Goal: Find specific page/section: Find specific page/section

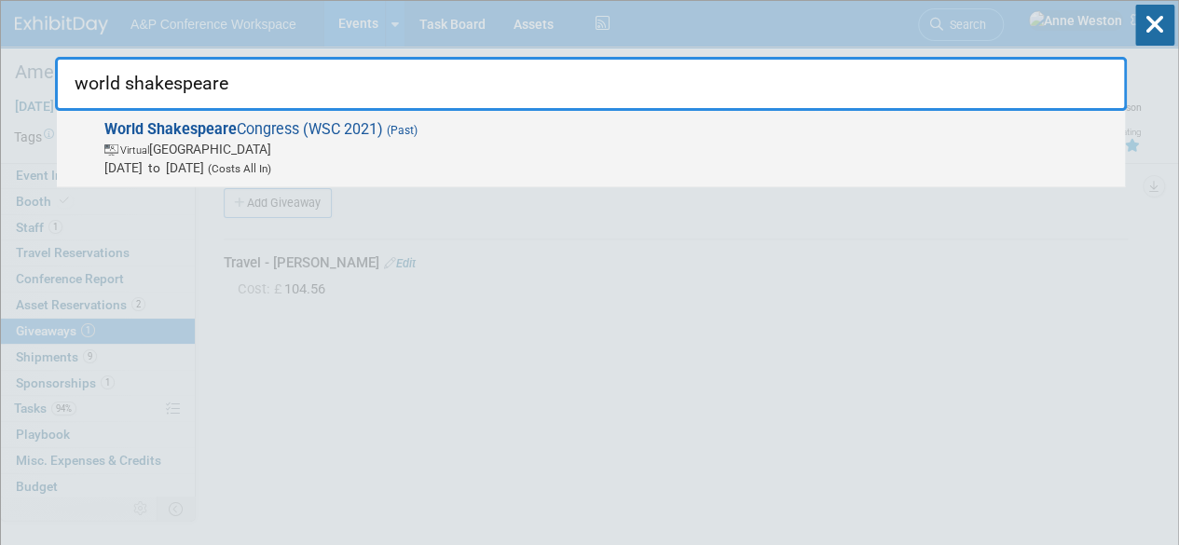
type input "world shakespeare"
click at [286, 116] on div "World Shakespeare Congress (WSC 2021) (Past) Virtual Singapore Jul 18, 2021 to …" at bounding box center [591, 149] width 1068 height 76
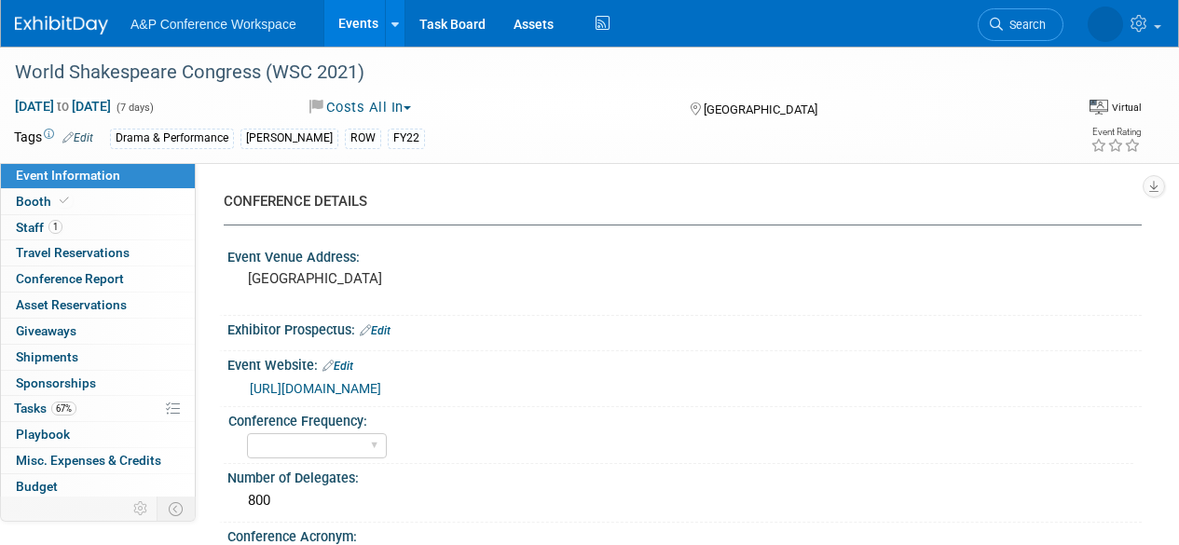
select select "Virtual Booth"
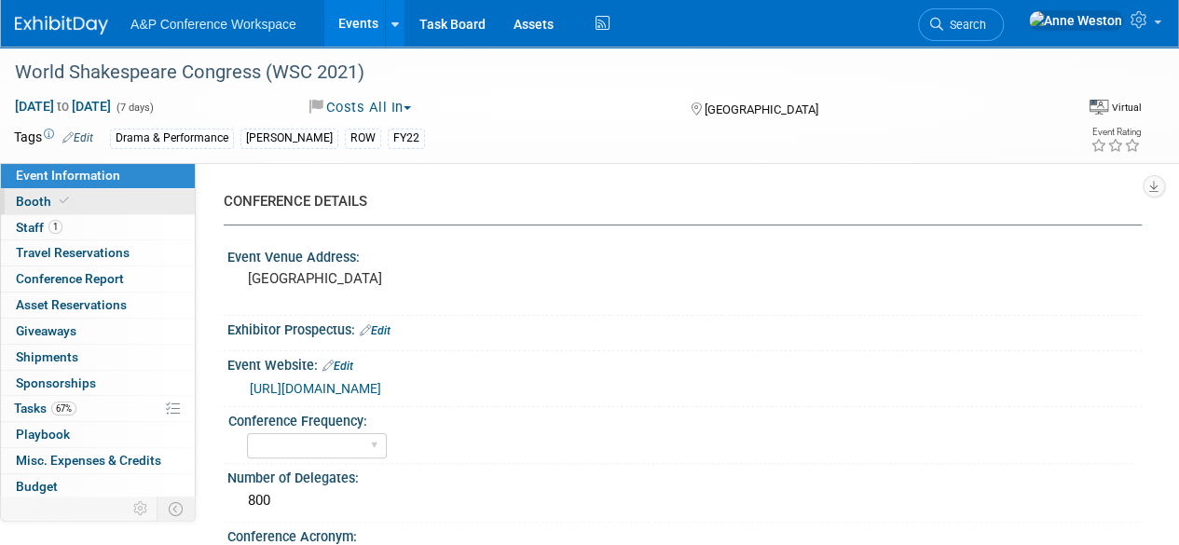
click at [93, 212] on link "Booth" at bounding box center [98, 201] width 194 height 25
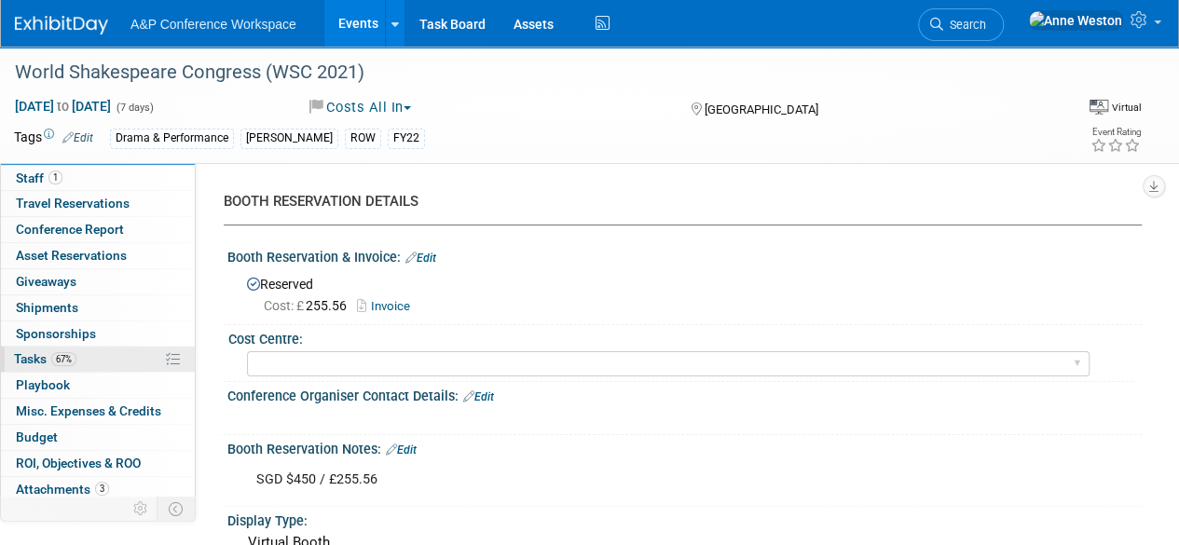
scroll to position [76, 0]
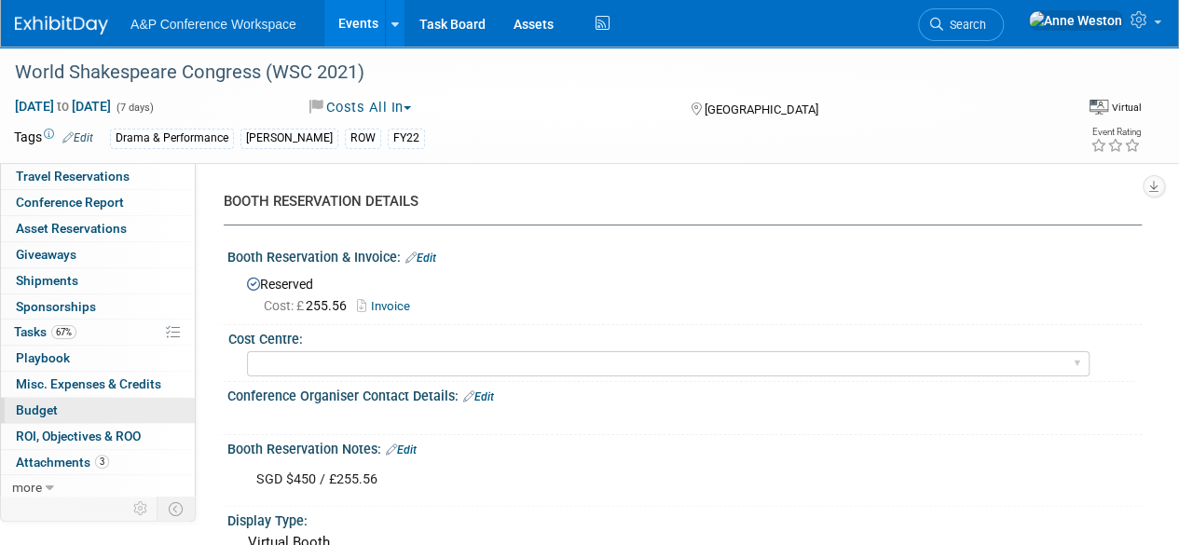
click at [48, 407] on span "Budget" at bounding box center [37, 410] width 42 height 15
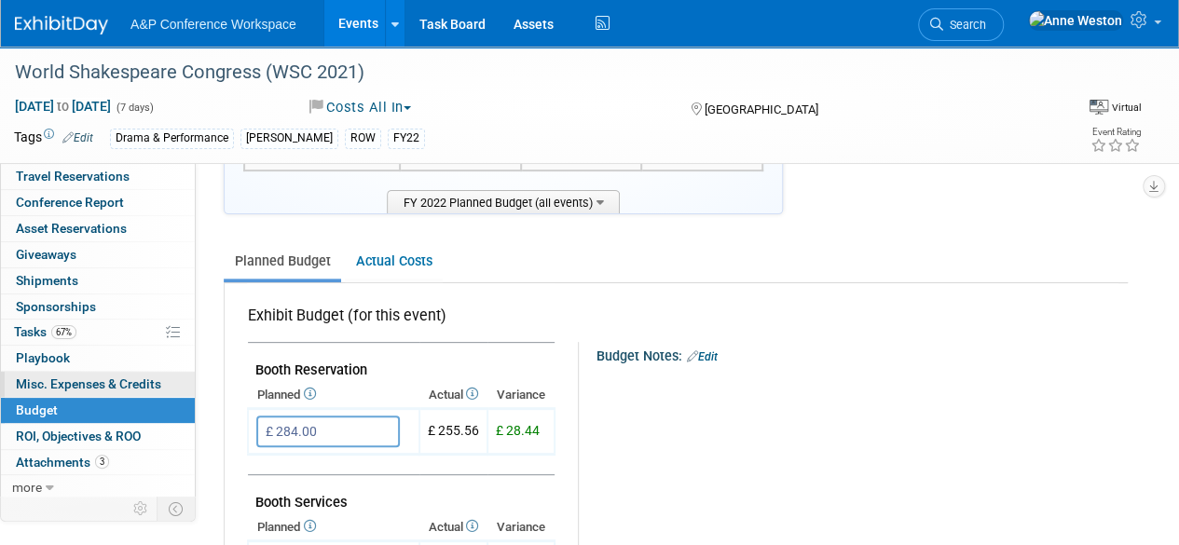
scroll to position [186, 0]
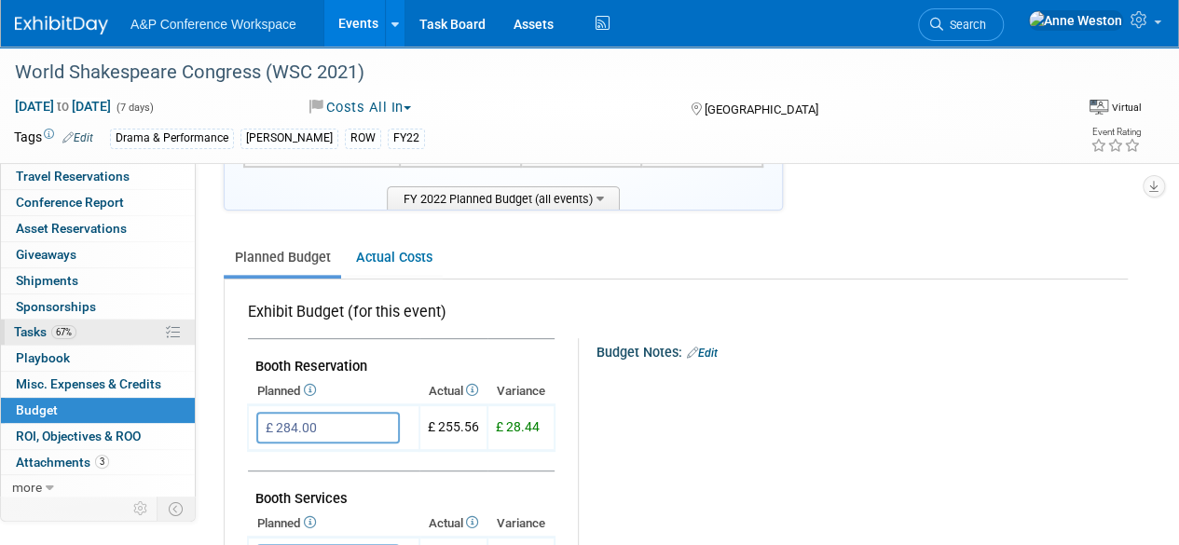
click at [74, 336] on span "Tasks 67%" at bounding box center [45, 331] width 62 height 15
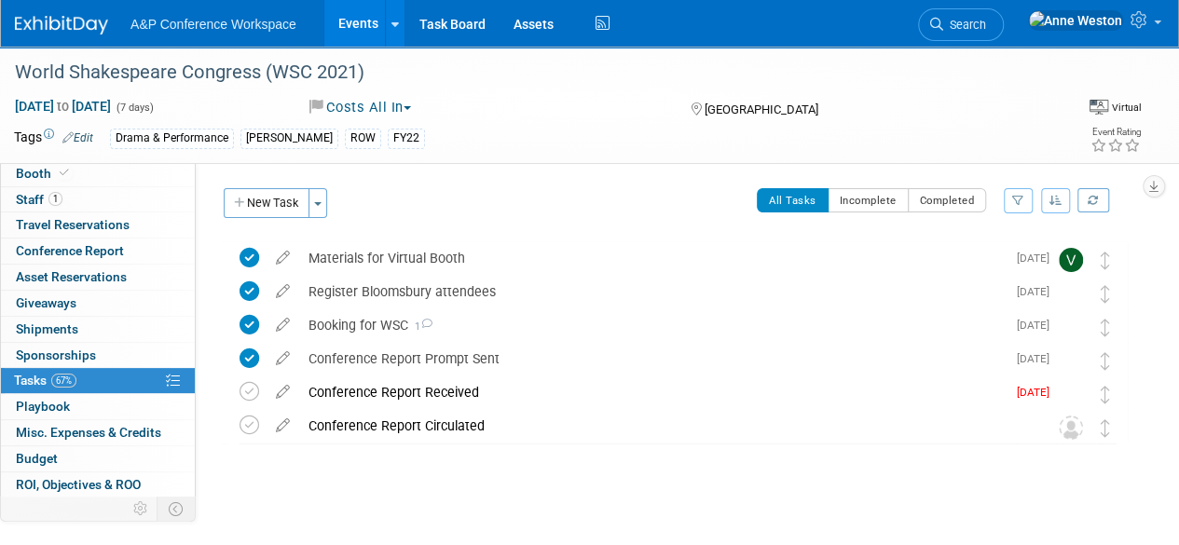
scroll to position [76, 0]
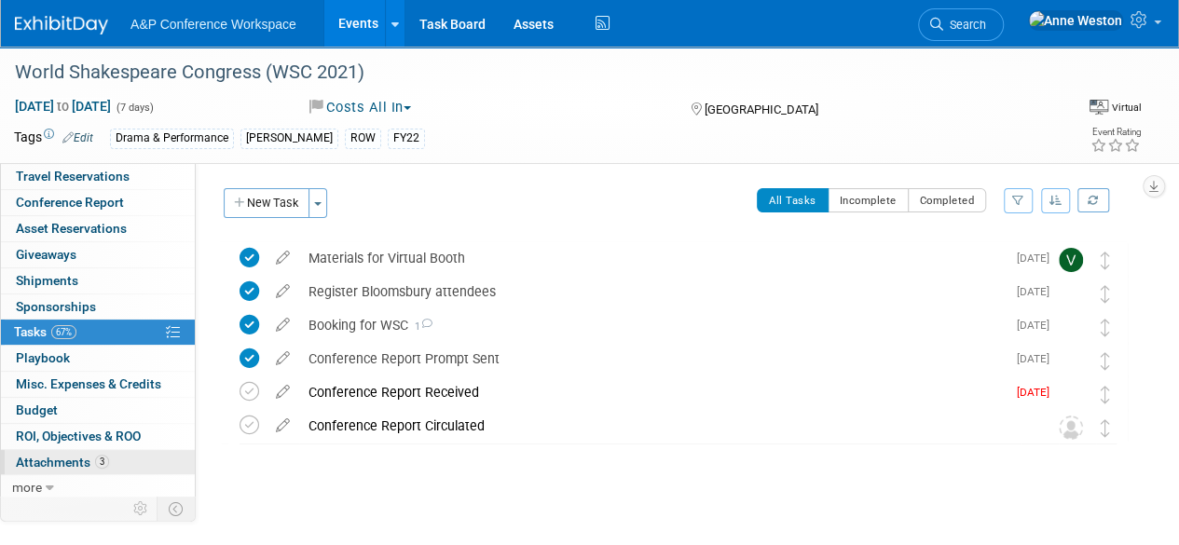
click at [85, 461] on span "Attachments 3" at bounding box center [62, 462] width 93 height 15
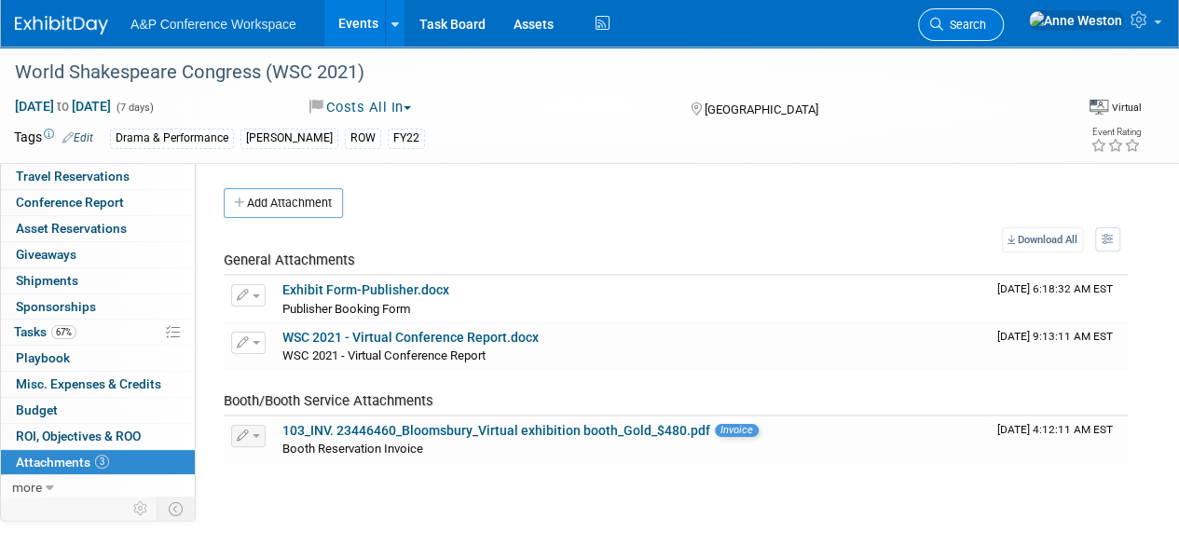
click at [986, 27] on span "Search" at bounding box center [964, 25] width 43 height 14
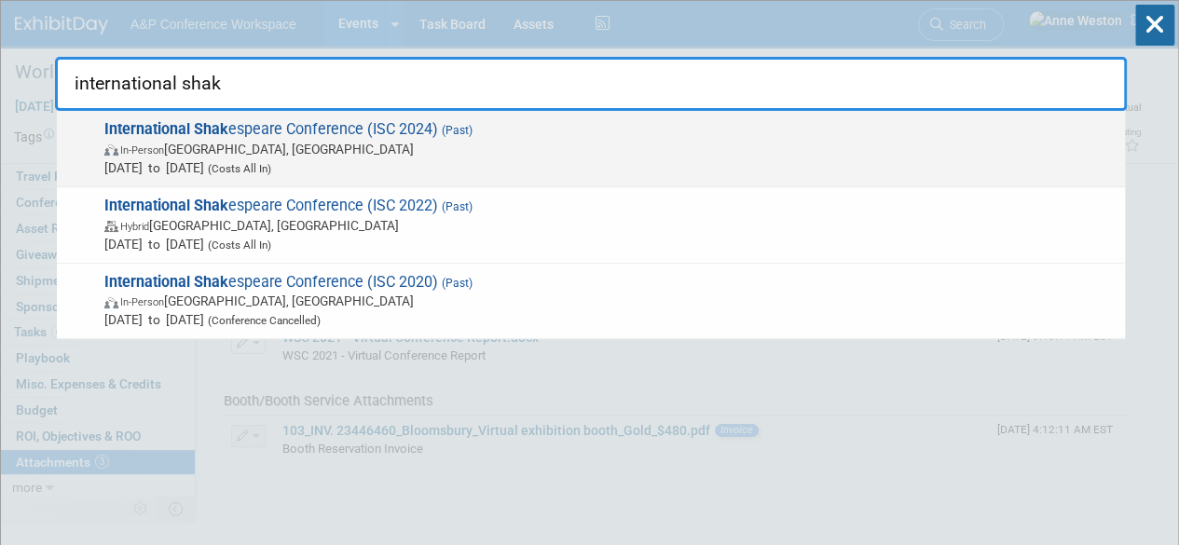
type input "international shak"
click at [271, 140] on span "In-Person Stratford-upon-Avon, United Kingdom" at bounding box center [609, 149] width 1011 height 19
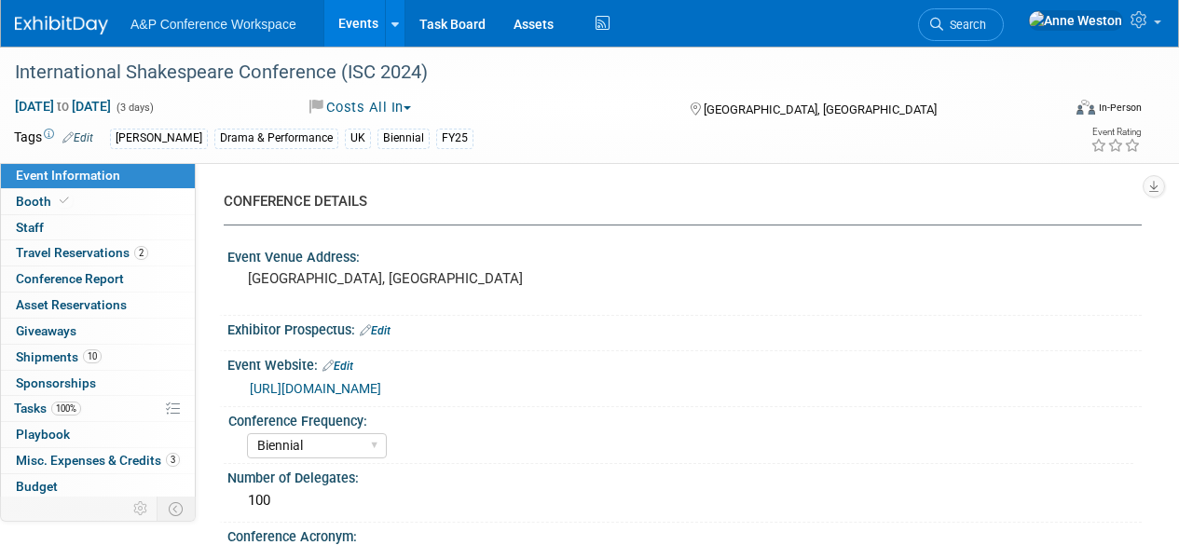
select select "Biennial"
select select "Level 2"
select select "In-Person Booth"
select select "[PERSON_NAME]"
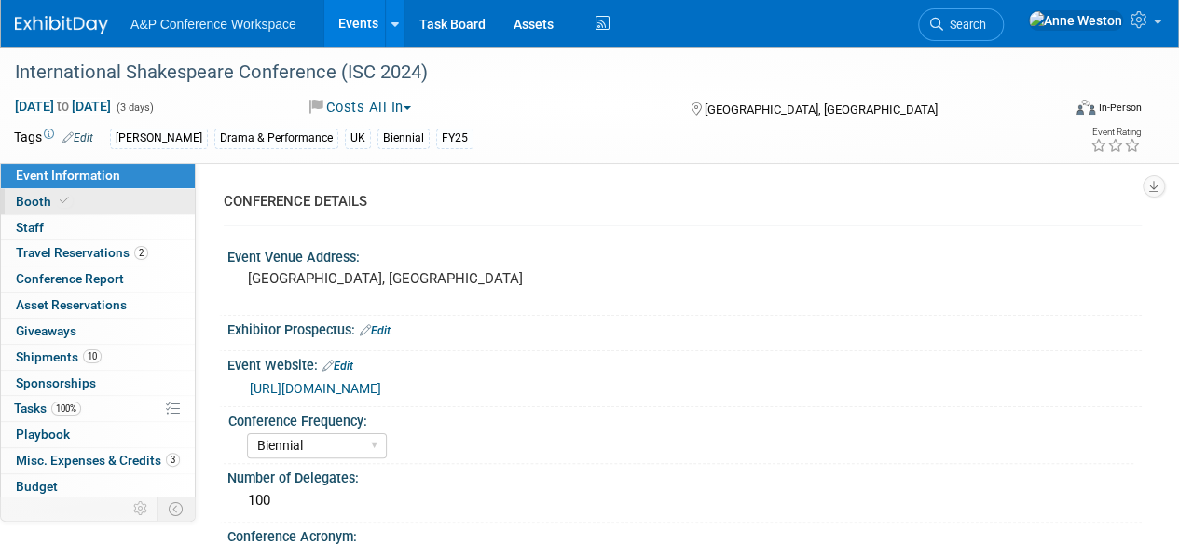
click at [56, 200] on span at bounding box center [64, 201] width 17 height 14
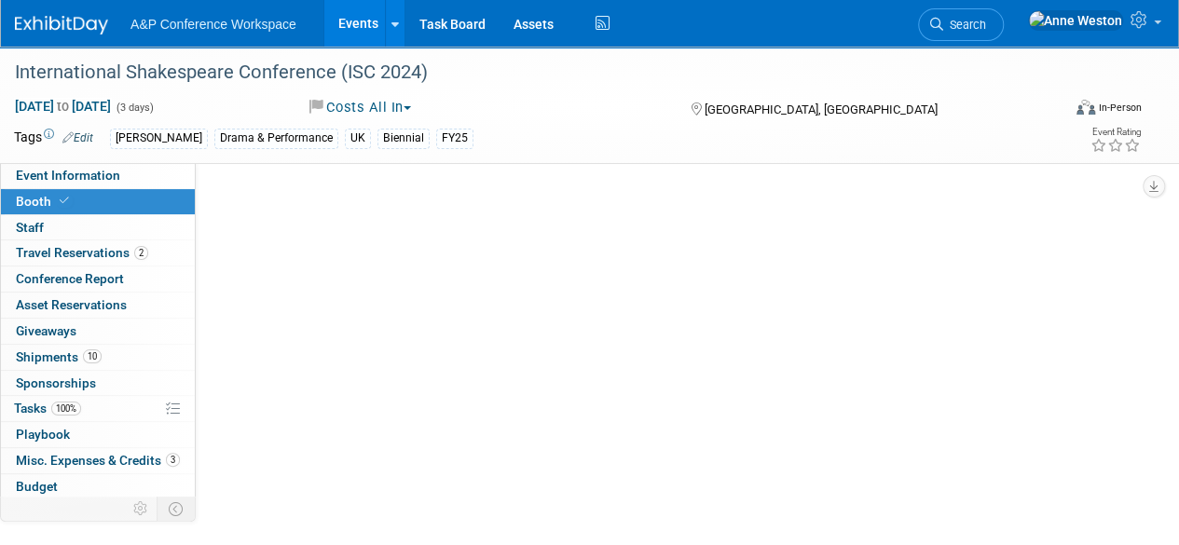
select select "COMD"
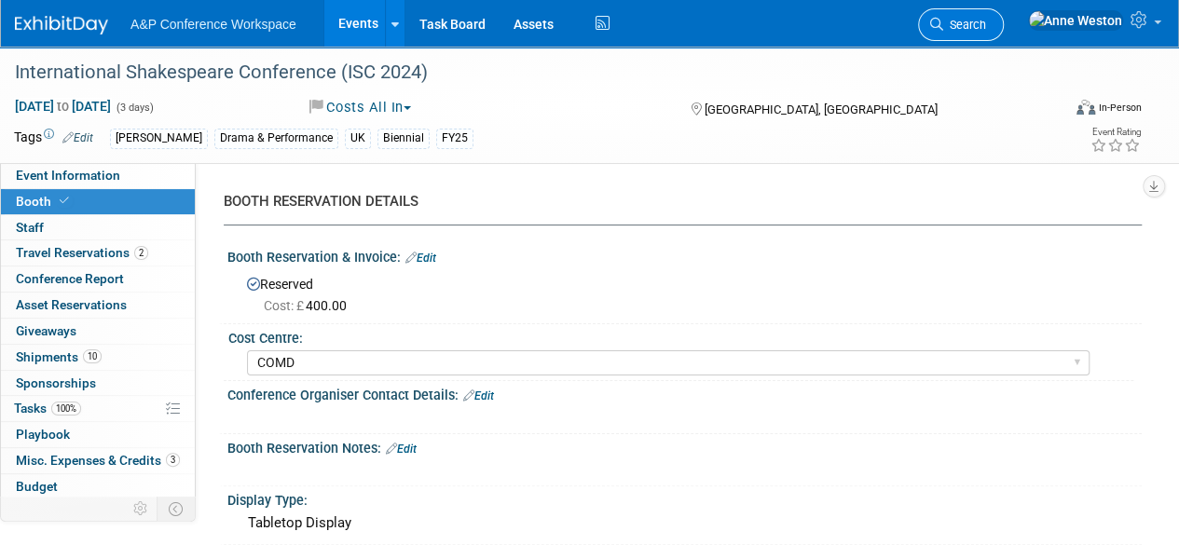
click at [943, 24] on icon at bounding box center [936, 24] width 13 height 13
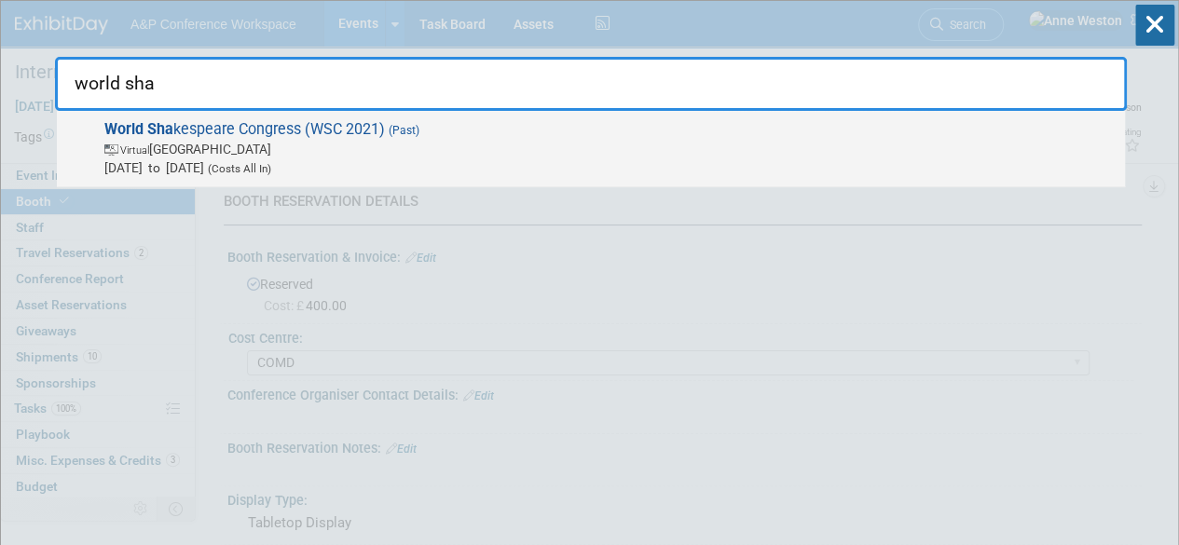
type input "world sha"
click at [235, 133] on span "World Sha kespeare Congress (WSC 2021) (Past) Virtual Singapore Jul 18, 2021 to…" at bounding box center [607, 148] width 1017 height 57
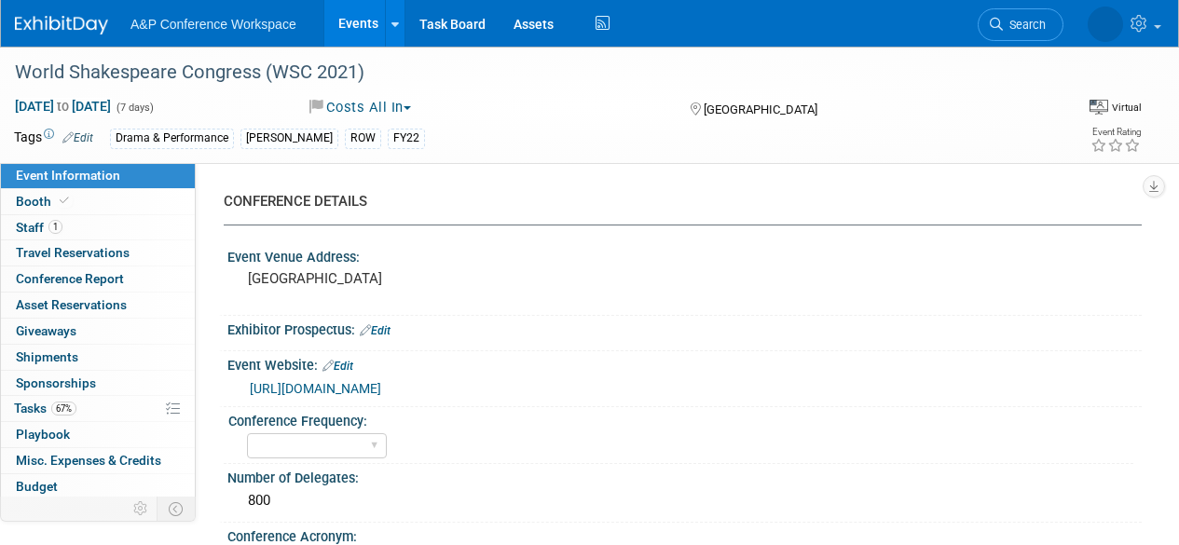
select select "Virtual Booth"
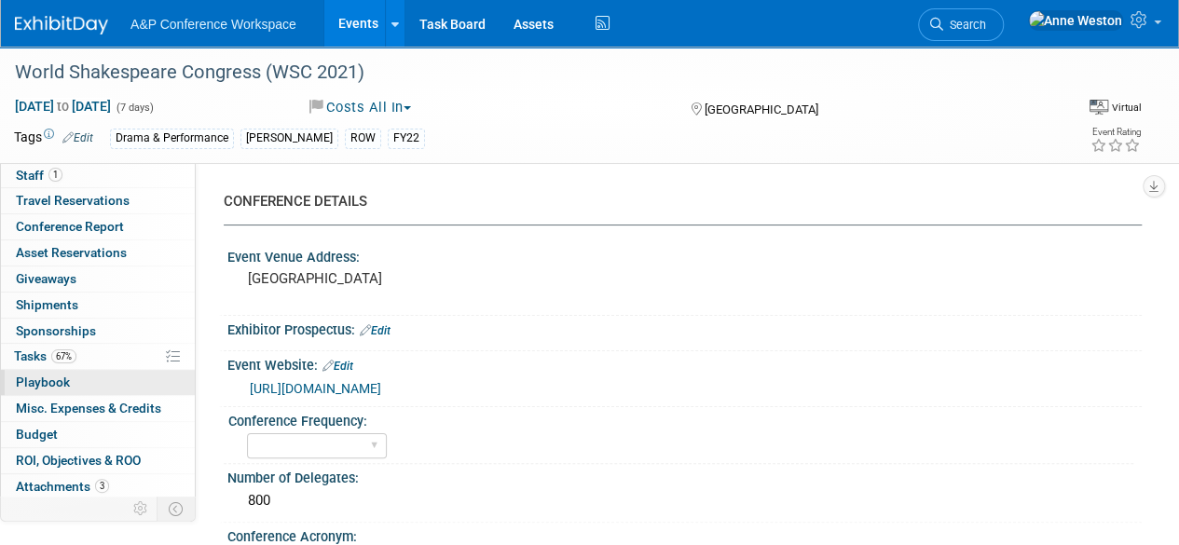
scroll to position [76, 0]
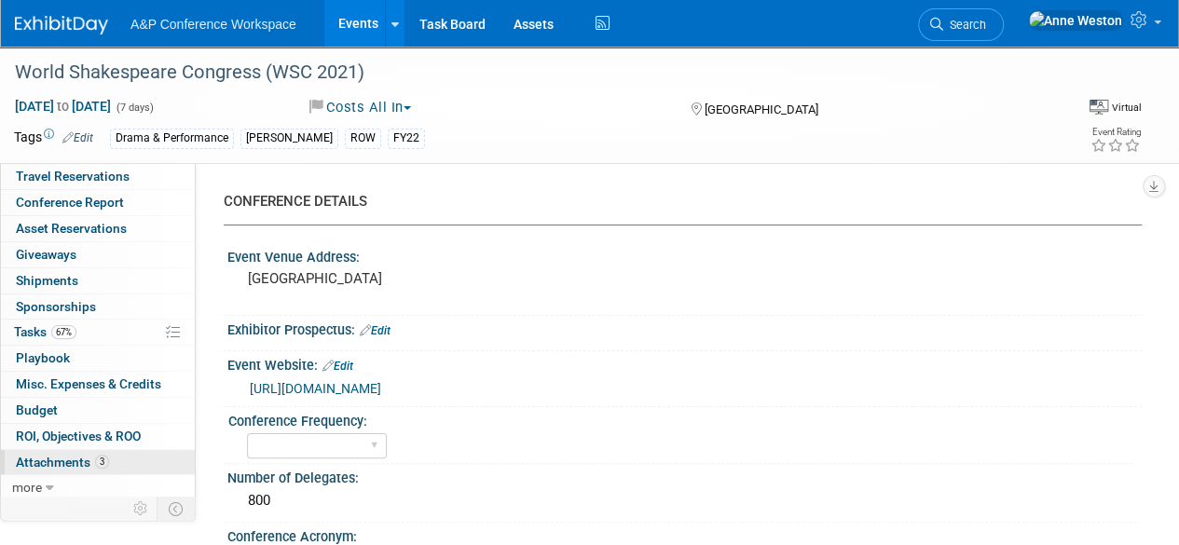
click at [92, 455] on span "Attachments 3" at bounding box center [62, 462] width 93 height 15
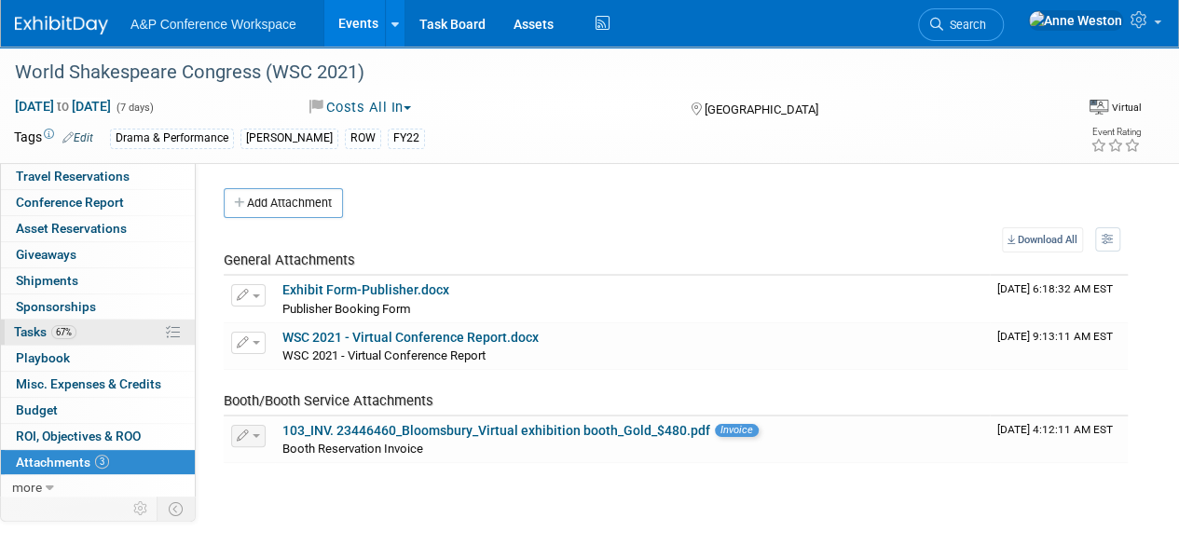
click at [62, 333] on span "67%" at bounding box center [63, 332] width 25 height 14
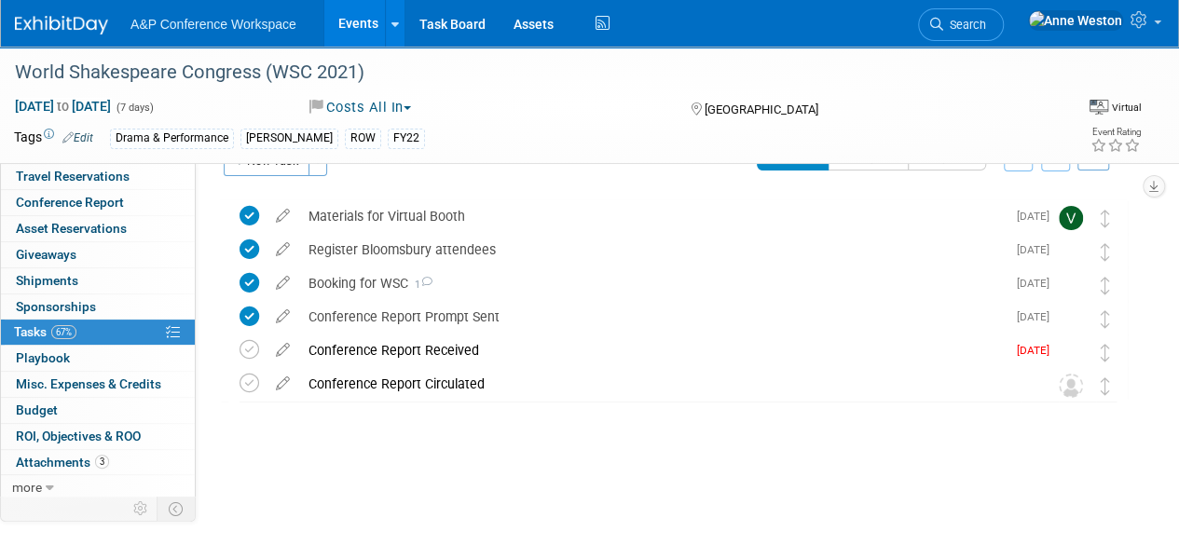
scroll to position [65, 0]
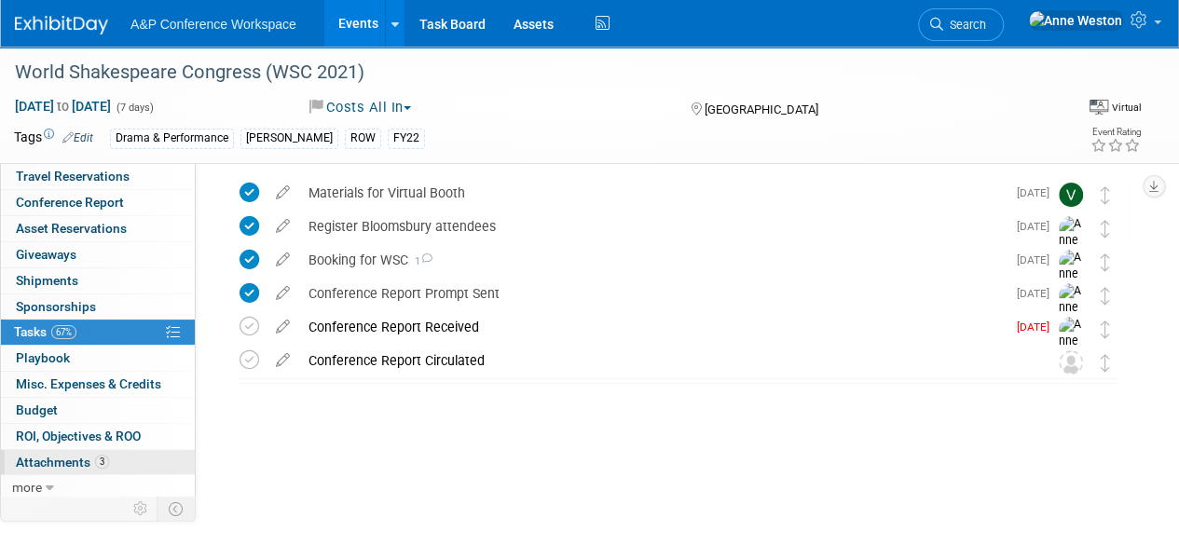
click at [60, 456] on span "Attachments 3" at bounding box center [62, 462] width 93 height 15
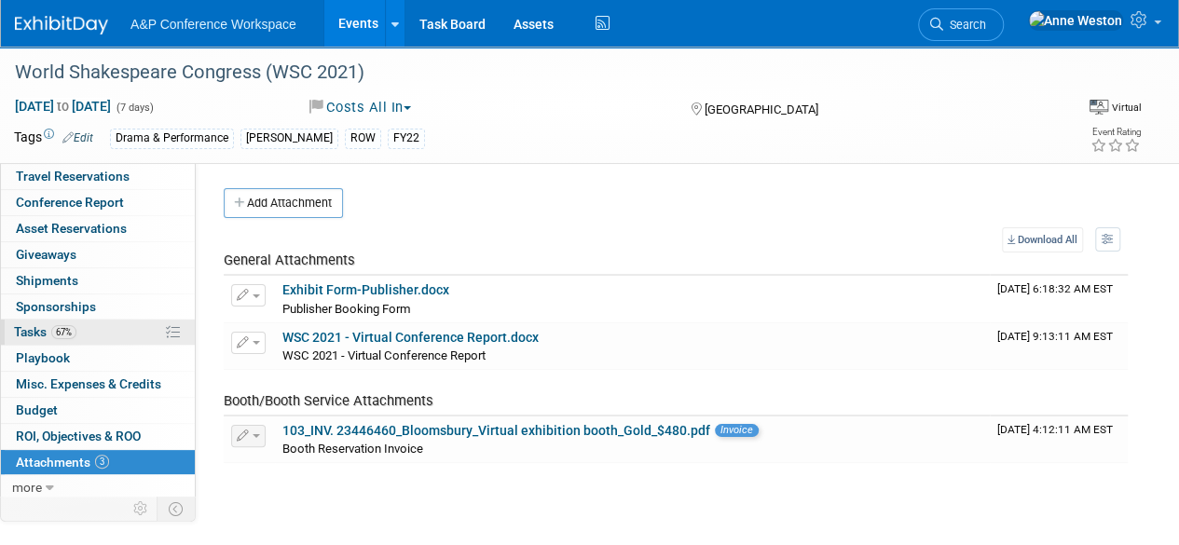
click at [41, 327] on span "Tasks 67%" at bounding box center [45, 331] width 62 height 15
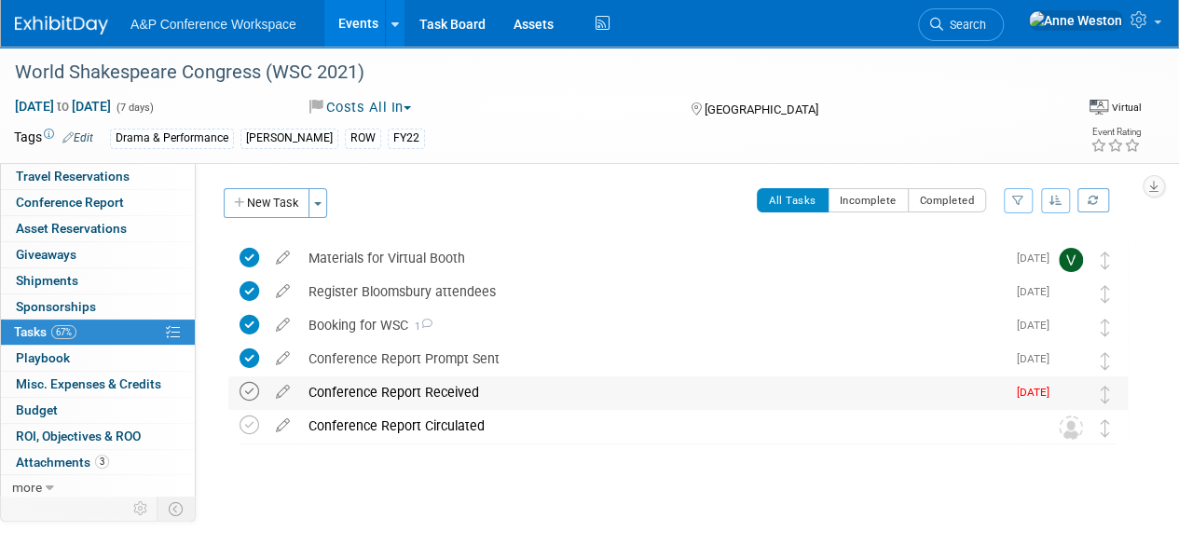
click at [248, 391] on icon at bounding box center [250, 392] width 20 height 20
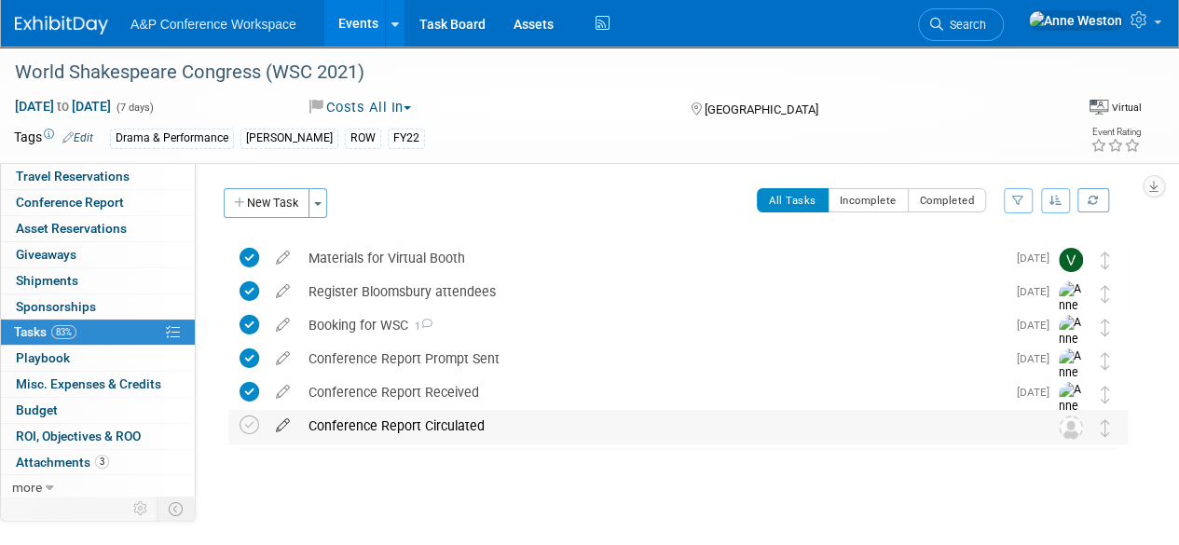
click at [281, 419] on icon at bounding box center [283, 421] width 33 height 23
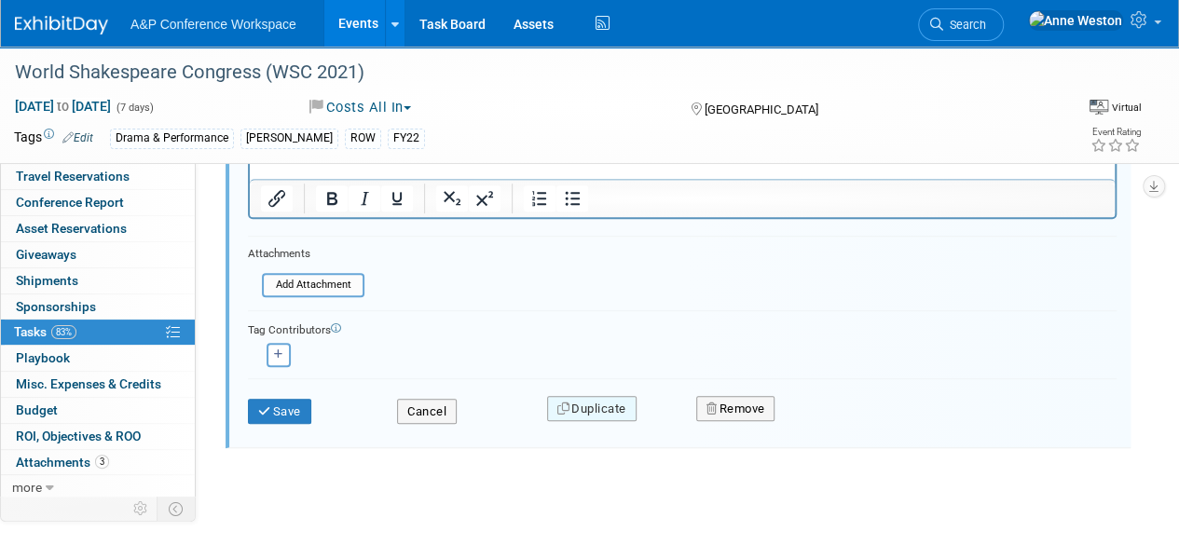
scroll to position [482, 0]
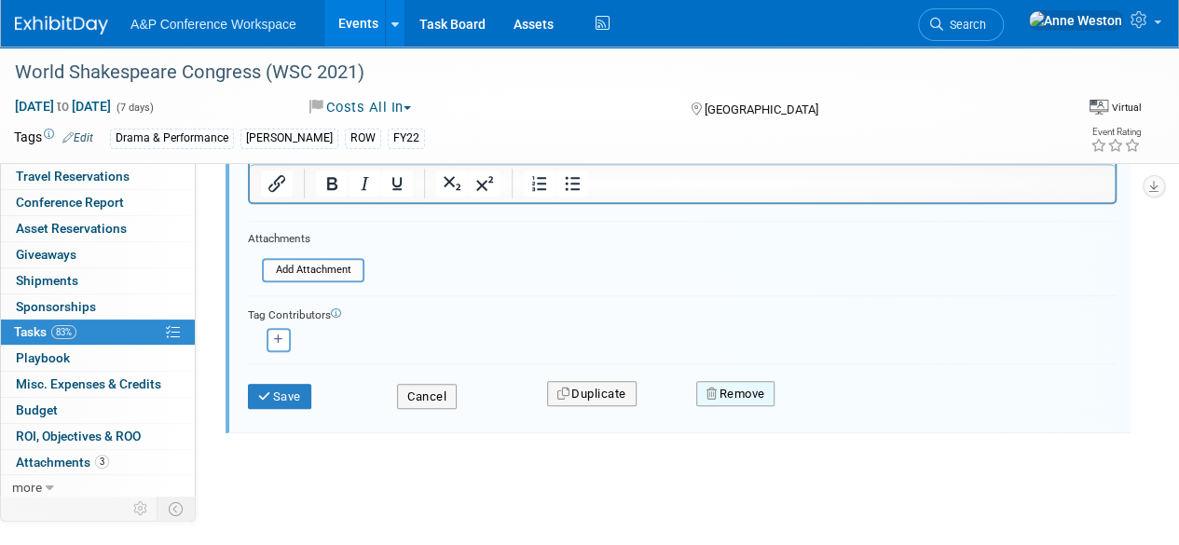
click at [733, 394] on button "Remove" at bounding box center [735, 394] width 79 height 26
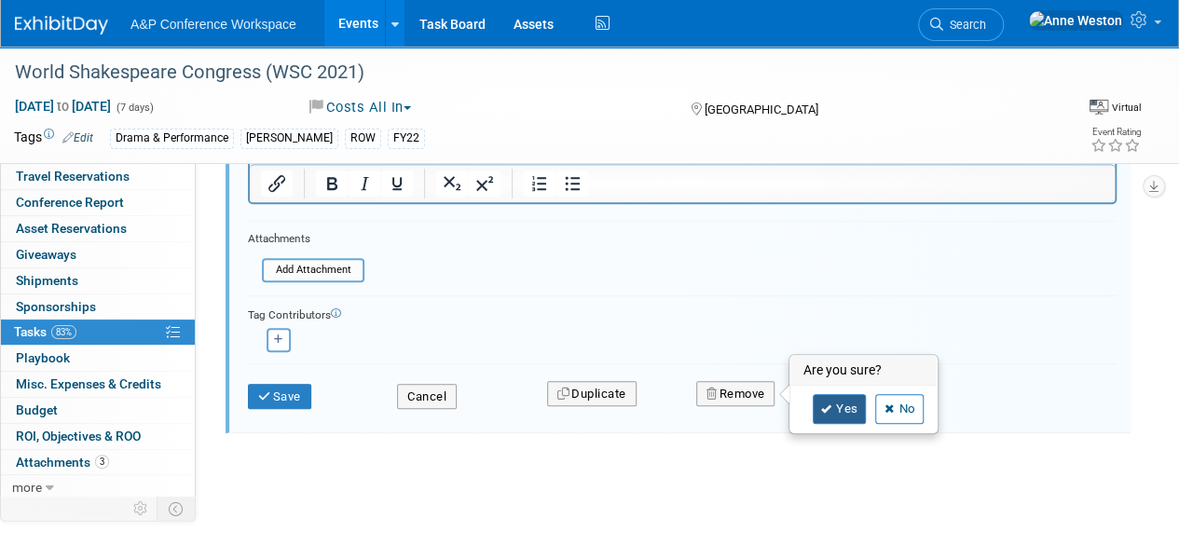
click at [829, 404] on icon at bounding box center [826, 409] width 11 height 10
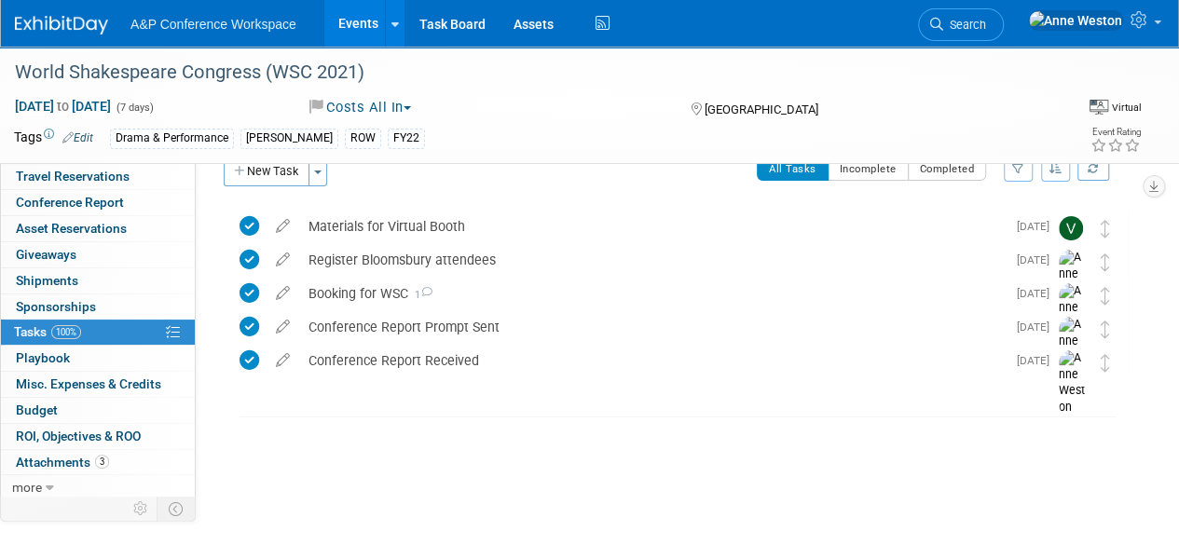
scroll to position [0, 0]
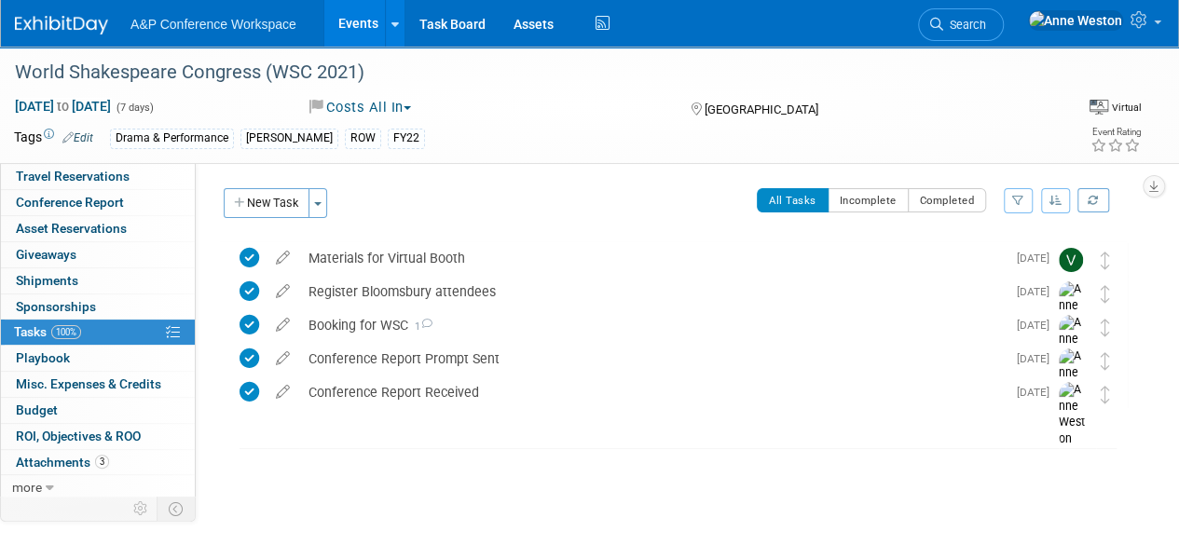
click at [1004, 14] on link "Search" at bounding box center [961, 24] width 86 height 33
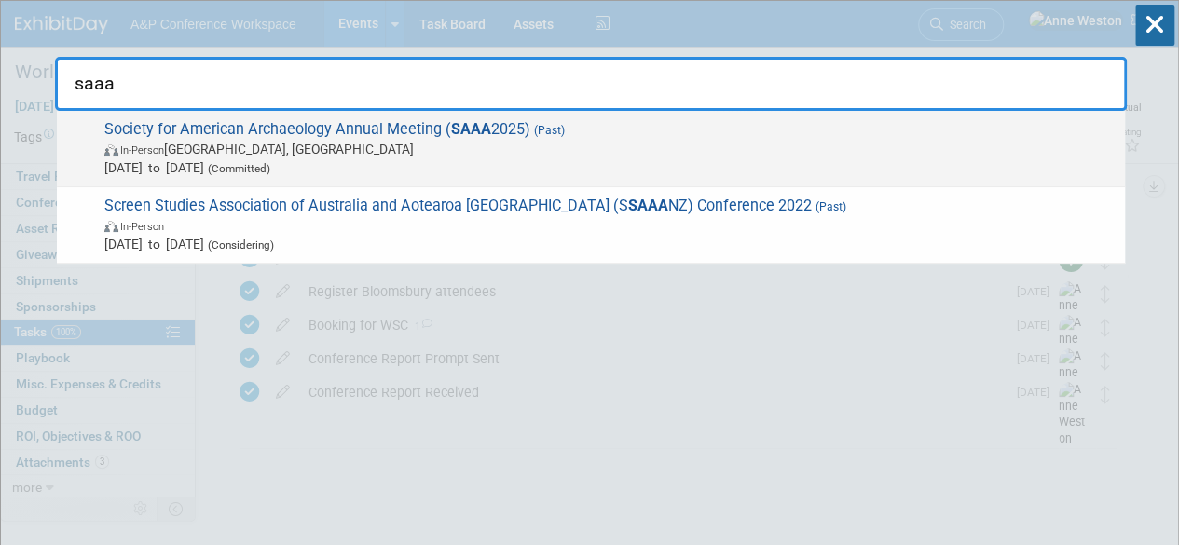
type input "saaa"
click at [294, 120] on span "Society for American Archaeology Annual Meeting ( SAAA 2025) (Past) In-Person D…" at bounding box center [607, 148] width 1017 height 57
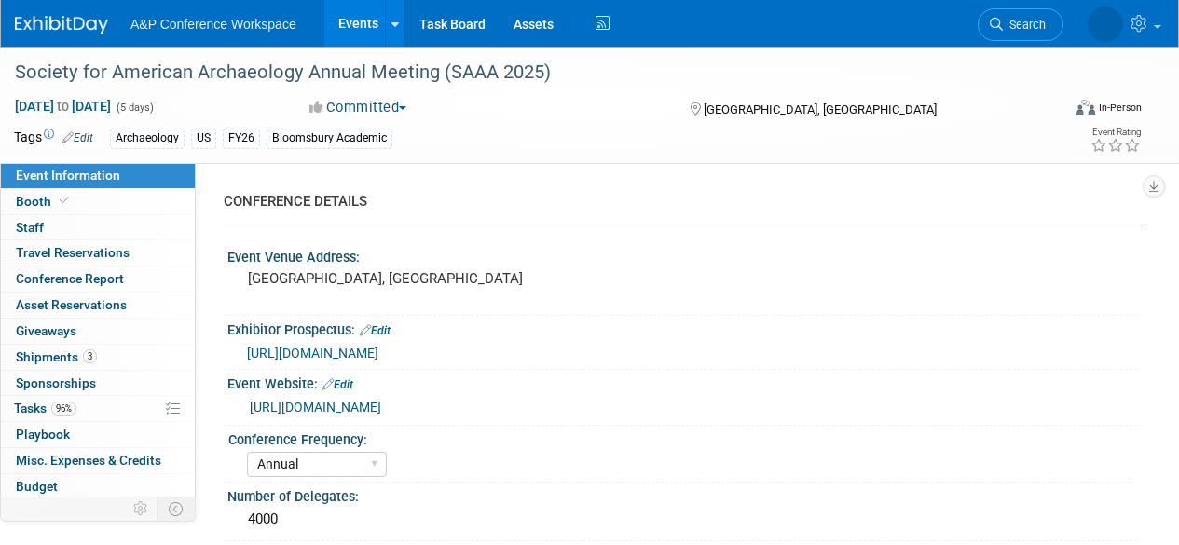
select select "Annual"
select select "Level 2"
select select "In-Person Booth"
select select "Archaeology"
select select "Bloomsbury Academic"
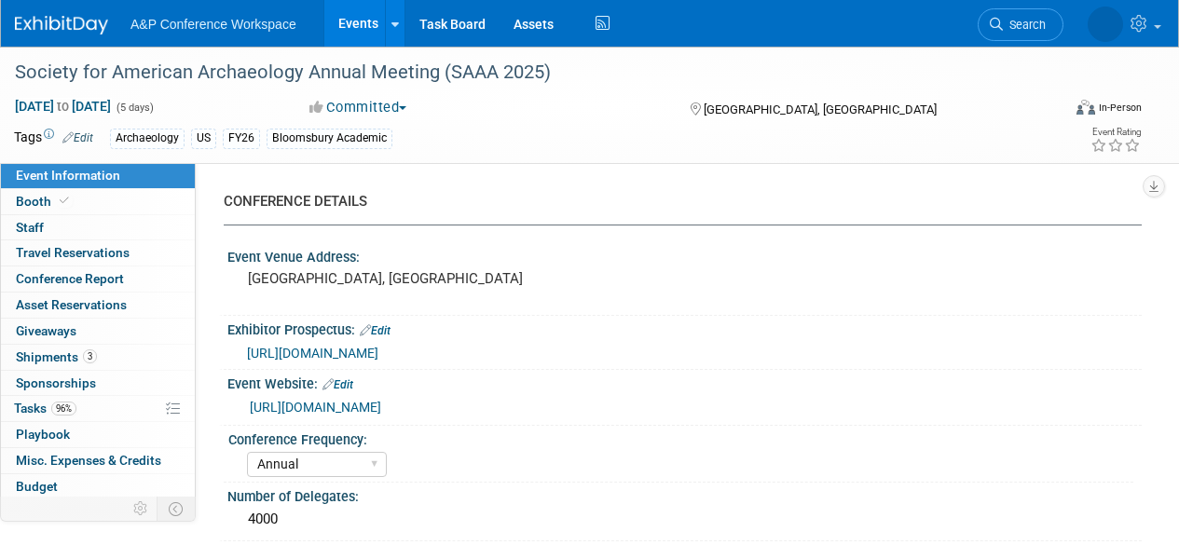
select select "[PERSON_NAME]"
select select "Networking/Commissioning"
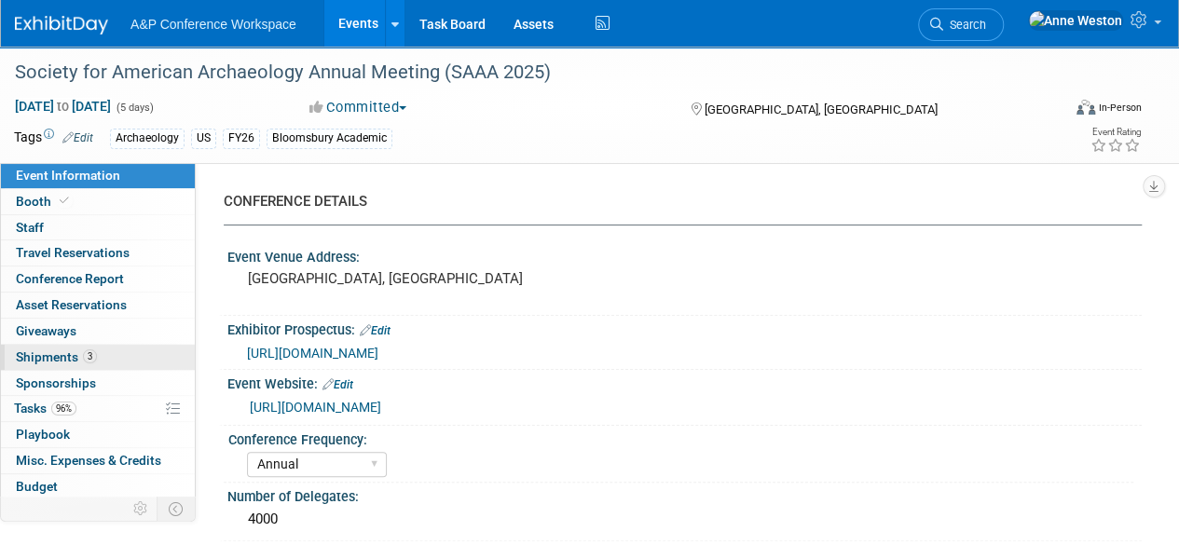
click at [76, 355] on span "Shipments 3" at bounding box center [56, 356] width 81 height 15
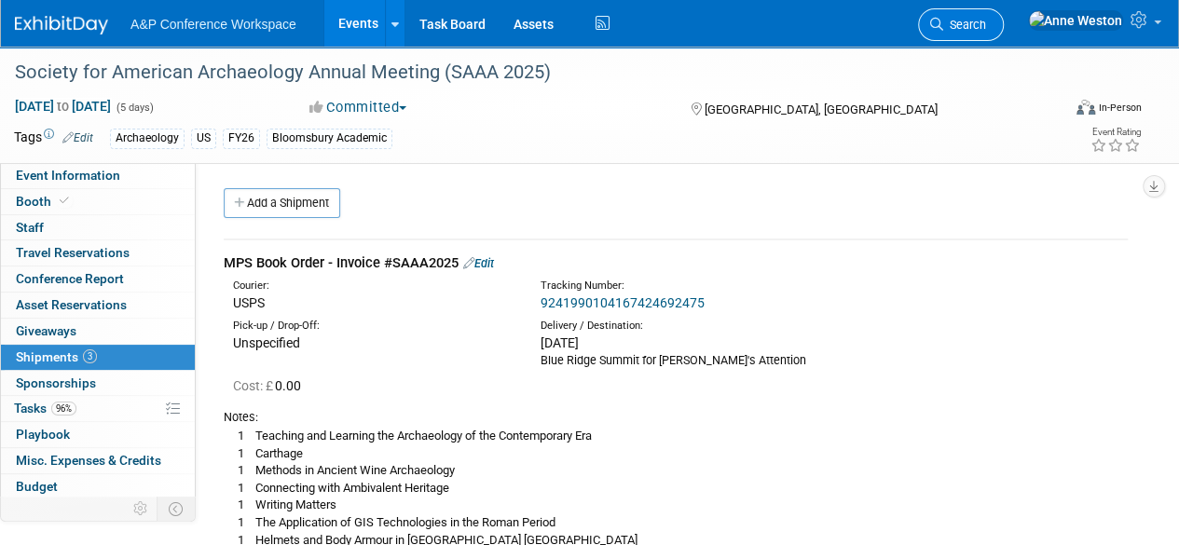
click at [986, 21] on span "Search" at bounding box center [964, 25] width 43 height 14
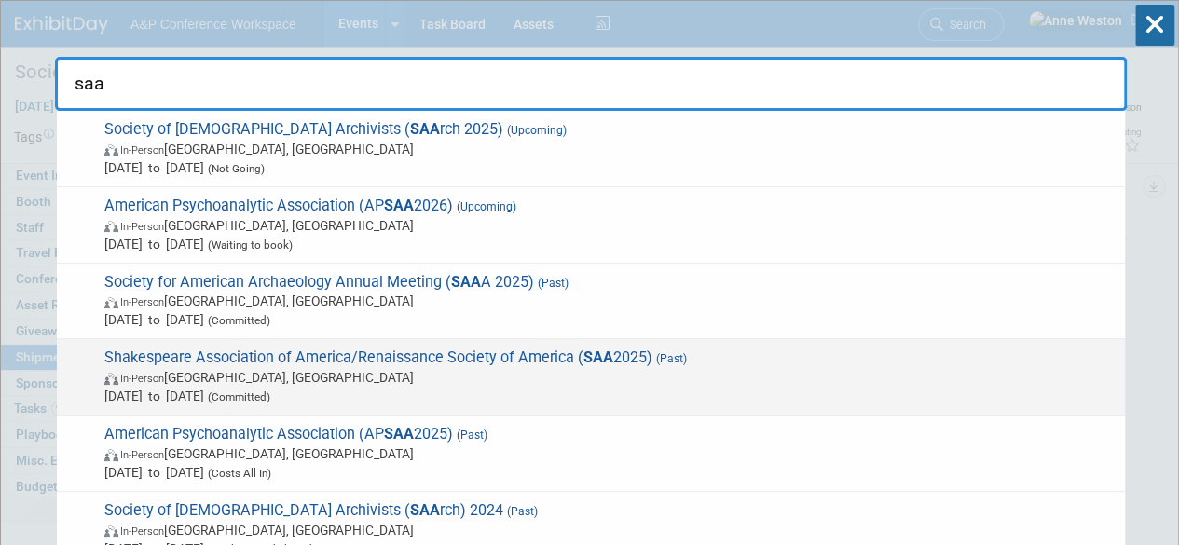
type input "saa"
click at [244, 346] on div "Shakespeare Association of America/Renaissance Society of America ( SAA 2025) (…" at bounding box center [591, 377] width 1068 height 76
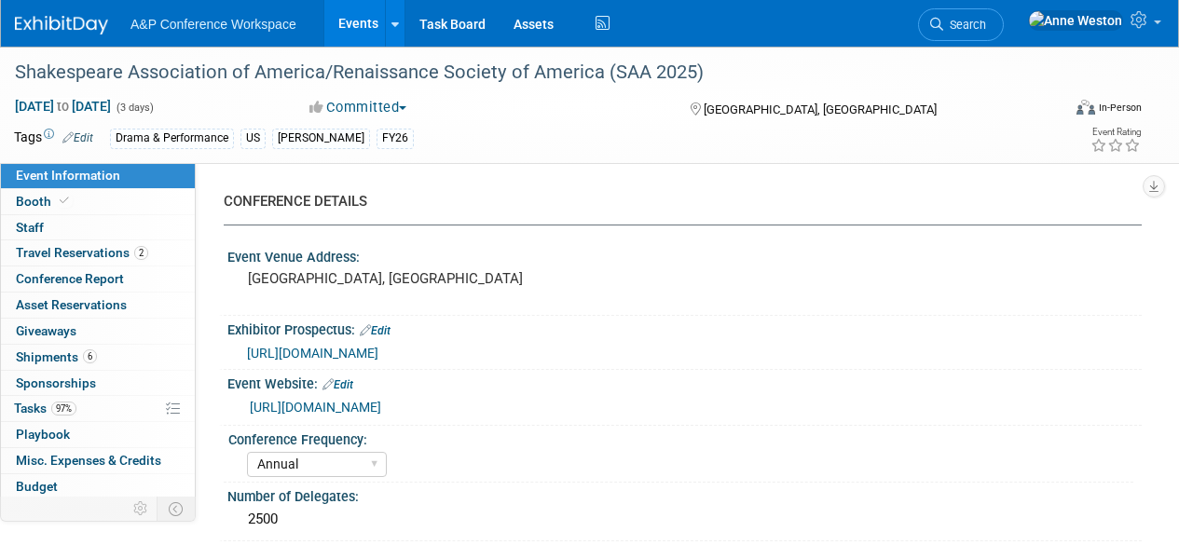
select select "Annual"
select select "Level 2"
select select "In-Person Booth"
select select "Drama & Performance Studies"
select select "The [PERSON_NAME]"
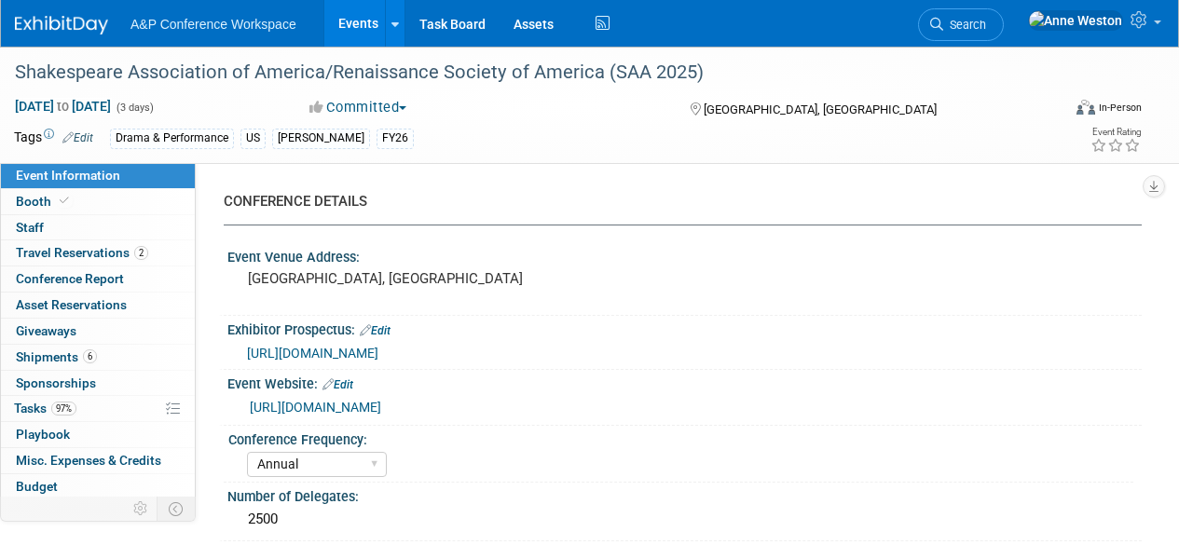
select select "[PERSON_NAME]"
select select "Networking/Commissioning"
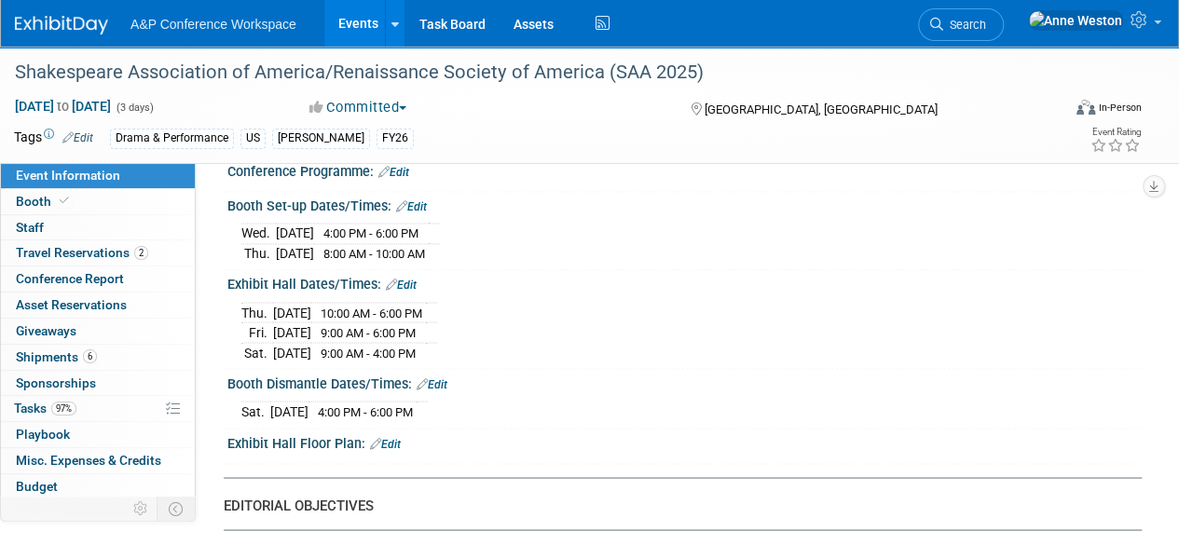
scroll to position [1305, 0]
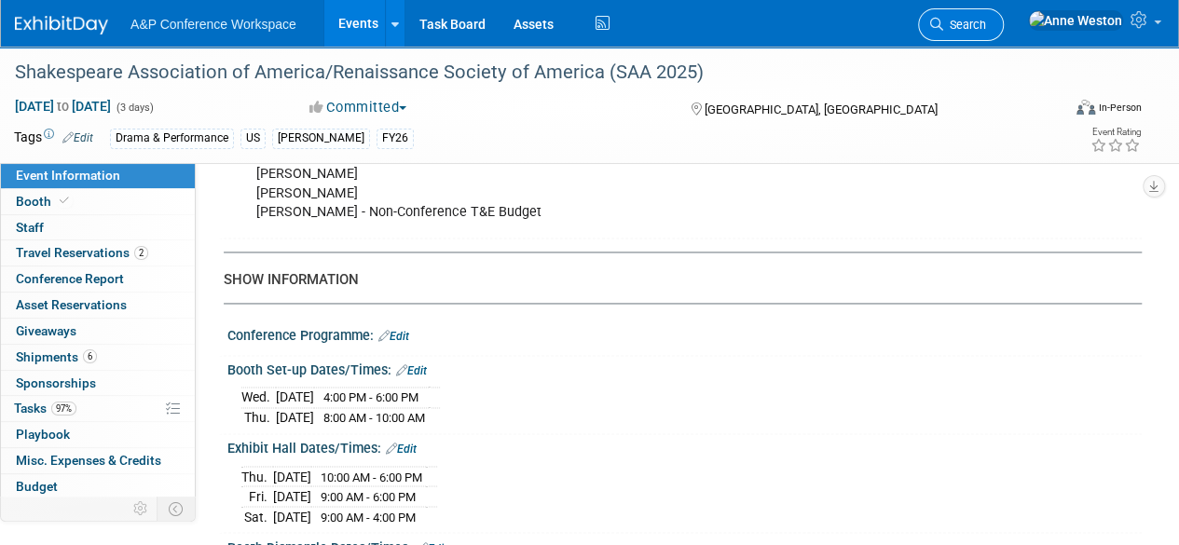
click at [986, 24] on span "Search" at bounding box center [964, 25] width 43 height 14
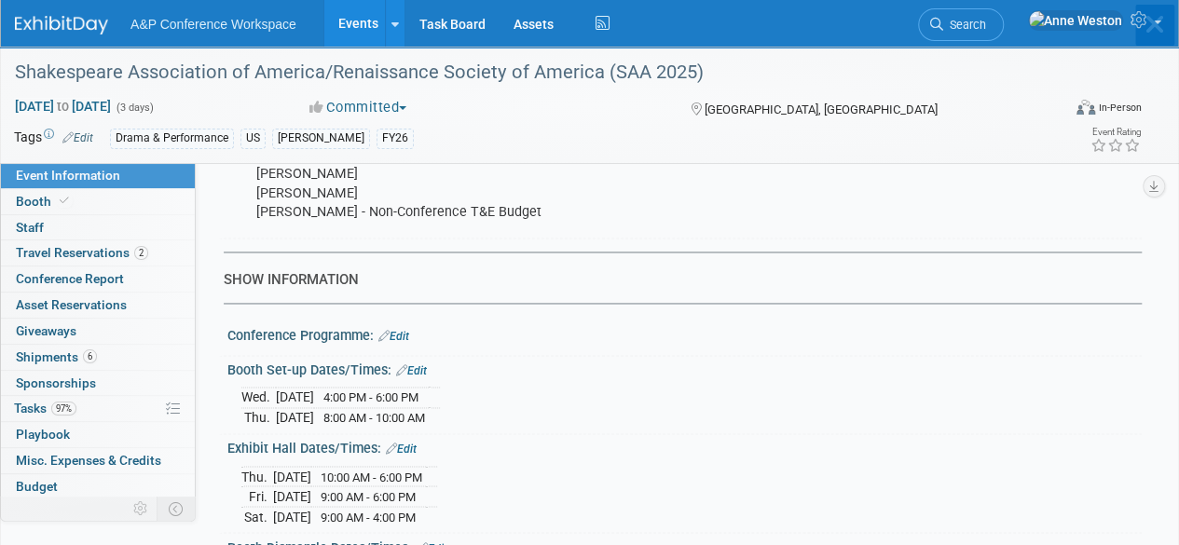
scroll to position [0, 0]
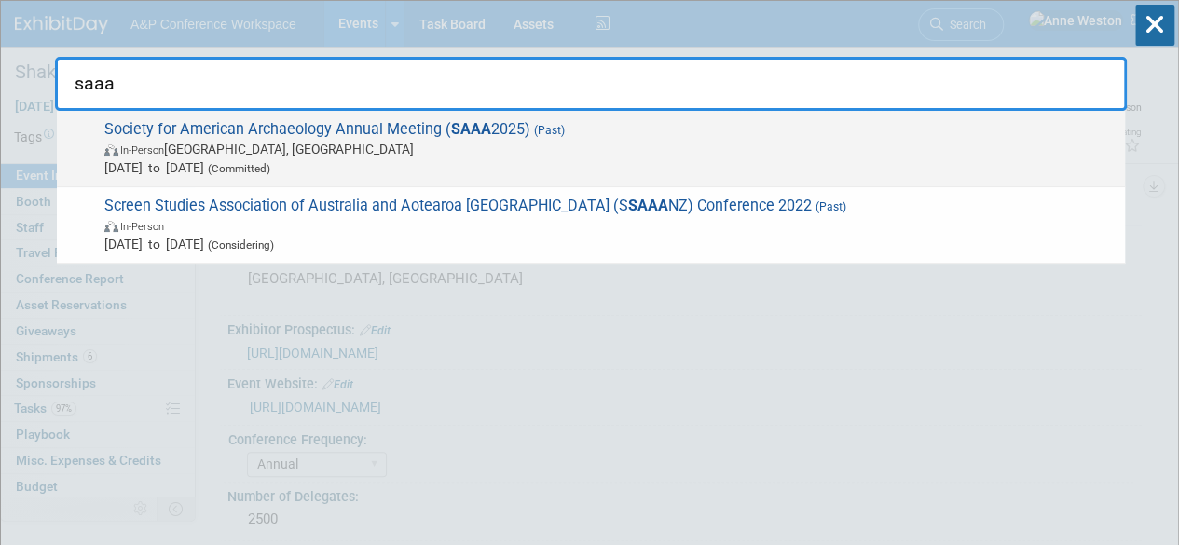
type input "saaa"
click at [237, 150] on span "In-Person [GEOGRAPHIC_DATA], [GEOGRAPHIC_DATA]" at bounding box center [609, 149] width 1011 height 19
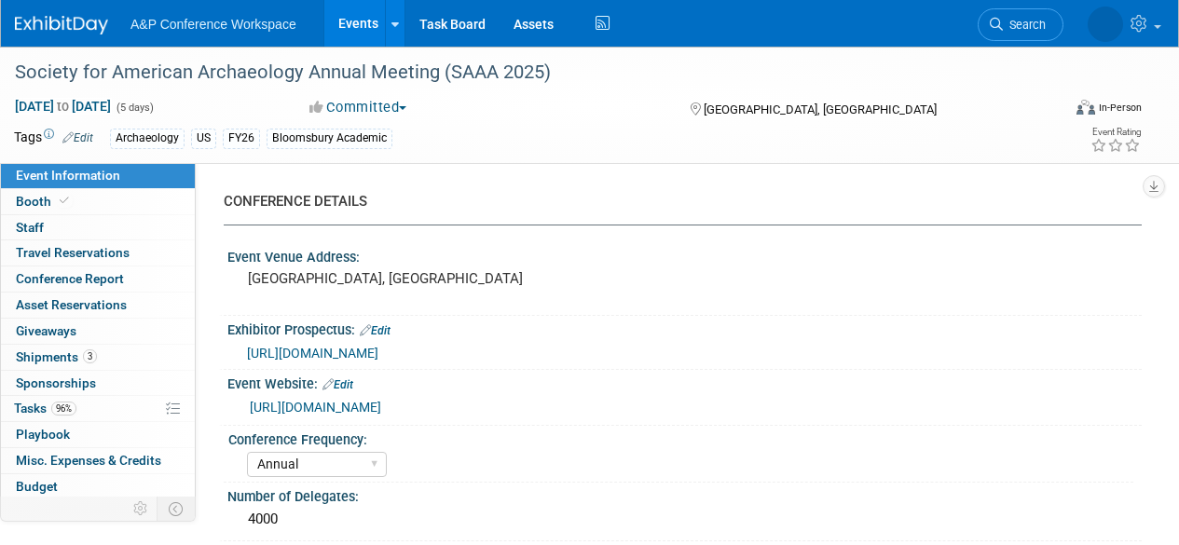
select select "Annual"
select select "Level 2"
select select "In-Person Booth"
select select "Archaeology"
select select "Bloomsbury Academic"
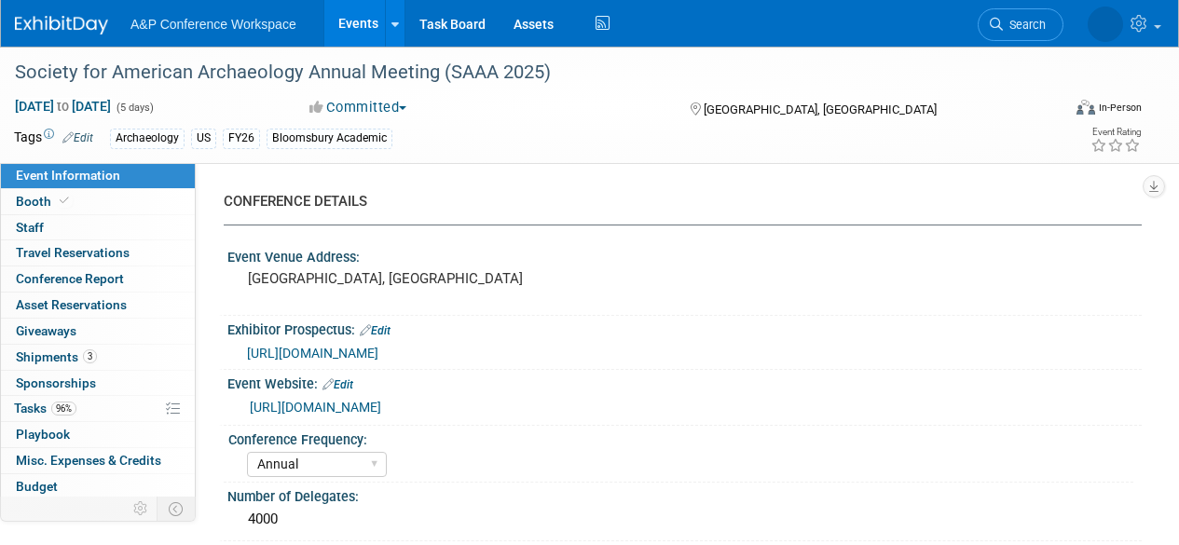
select select "[PERSON_NAME]"
select select "Networking/Commissioning"
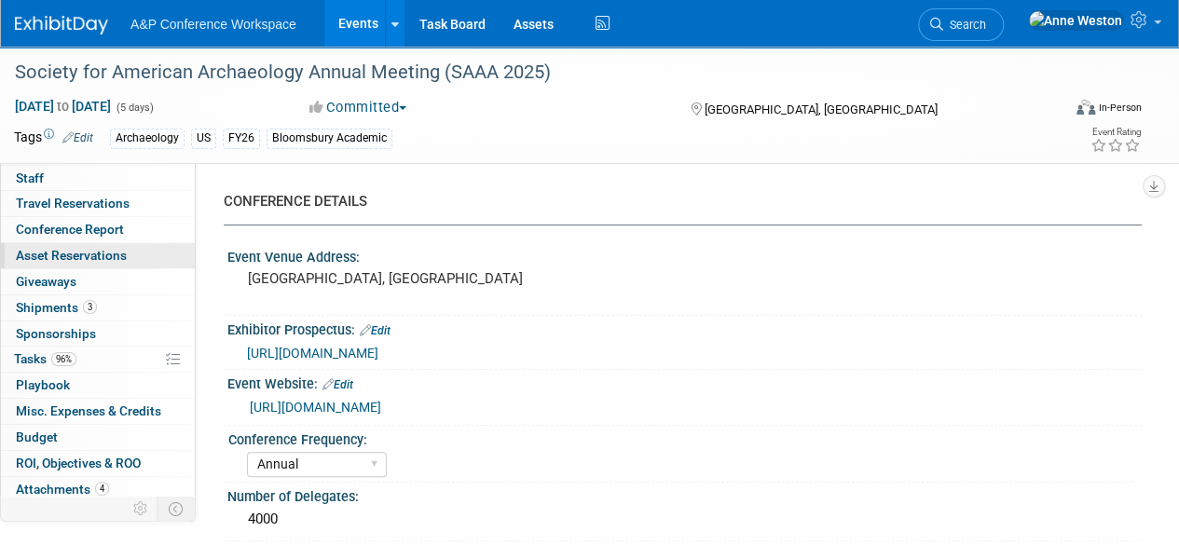
scroll to position [76, 0]
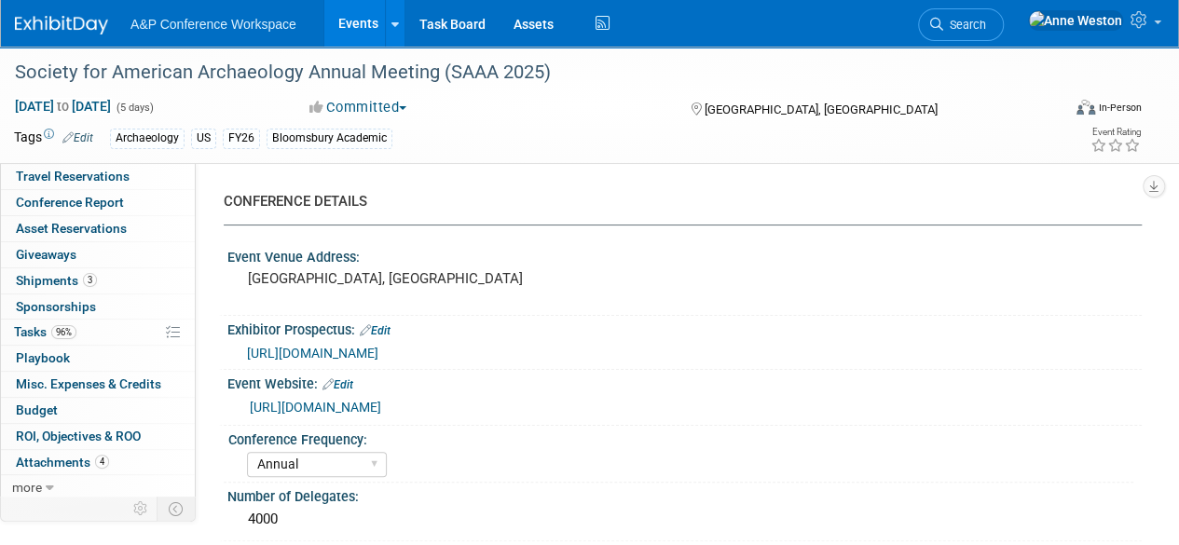
click at [89, 372] on link "0 Misc. Expenses & Credits 0" at bounding box center [98, 384] width 194 height 25
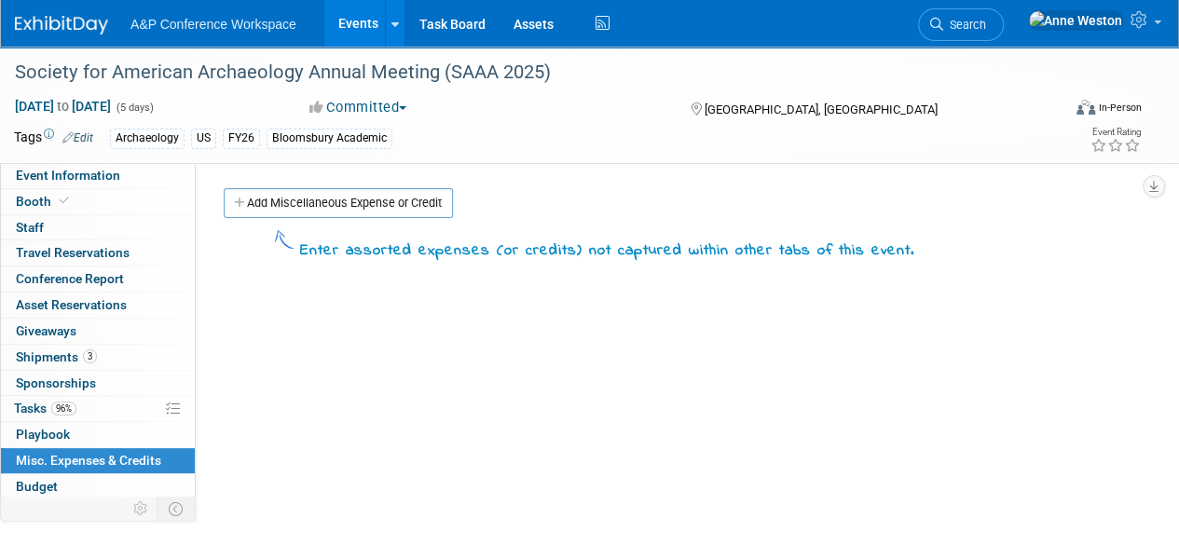
scroll to position [0, 0]
click at [78, 349] on span "Shipments 3" at bounding box center [56, 356] width 81 height 15
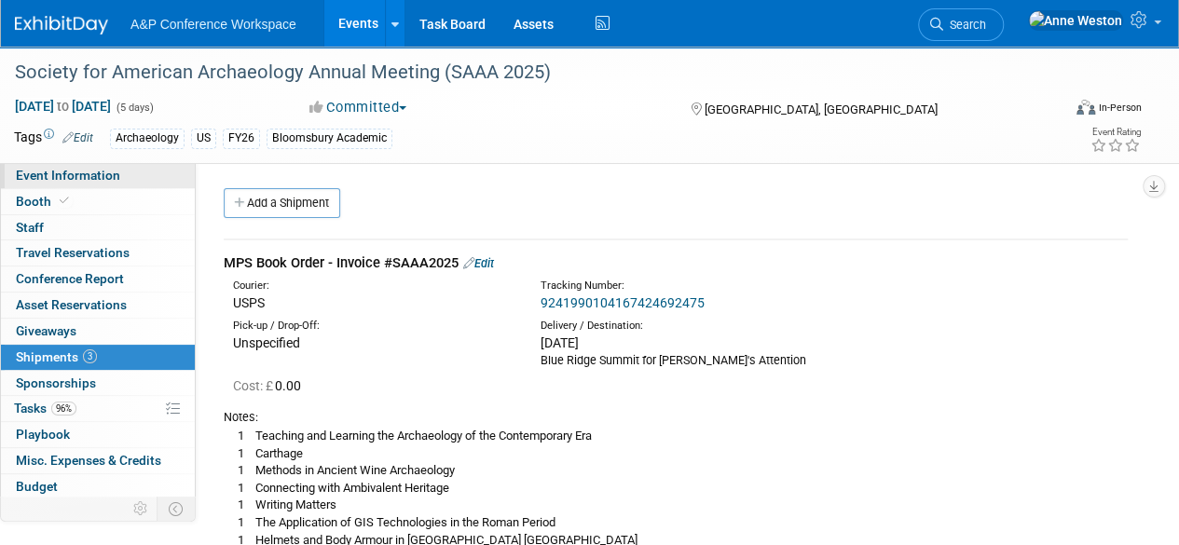
click at [69, 178] on span "Event Information" at bounding box center [68, 175] width 104 height 15
select select "Annual"
select select "Level 2"
select select "In-Person Booth"
select select "Archaeology"
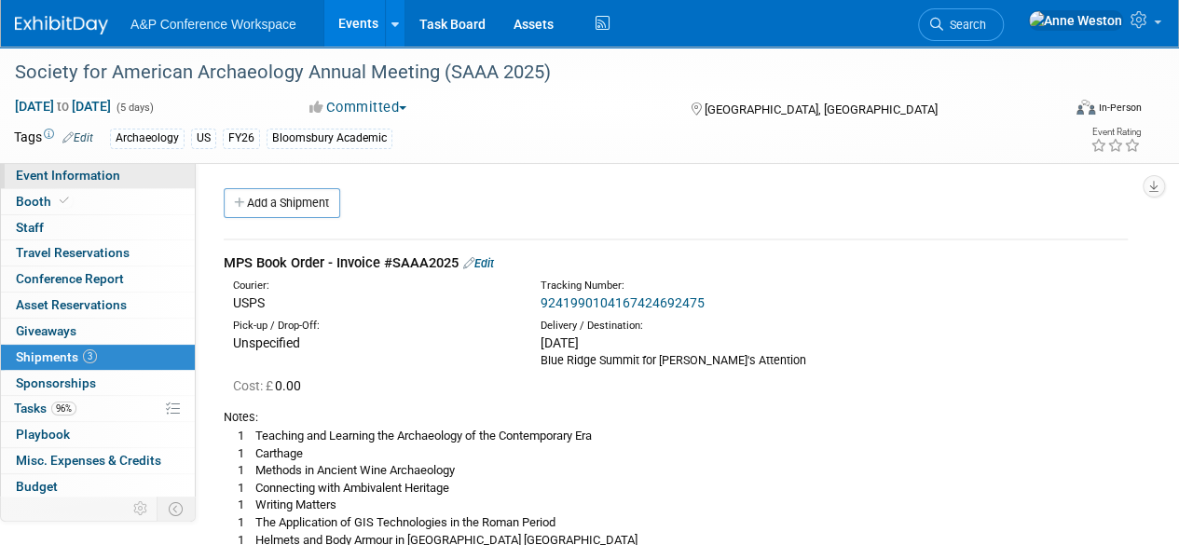
select select "Bloomsbury Academic"
select select "[PERSON_NAME]"
select select "Networking/Commissioning"
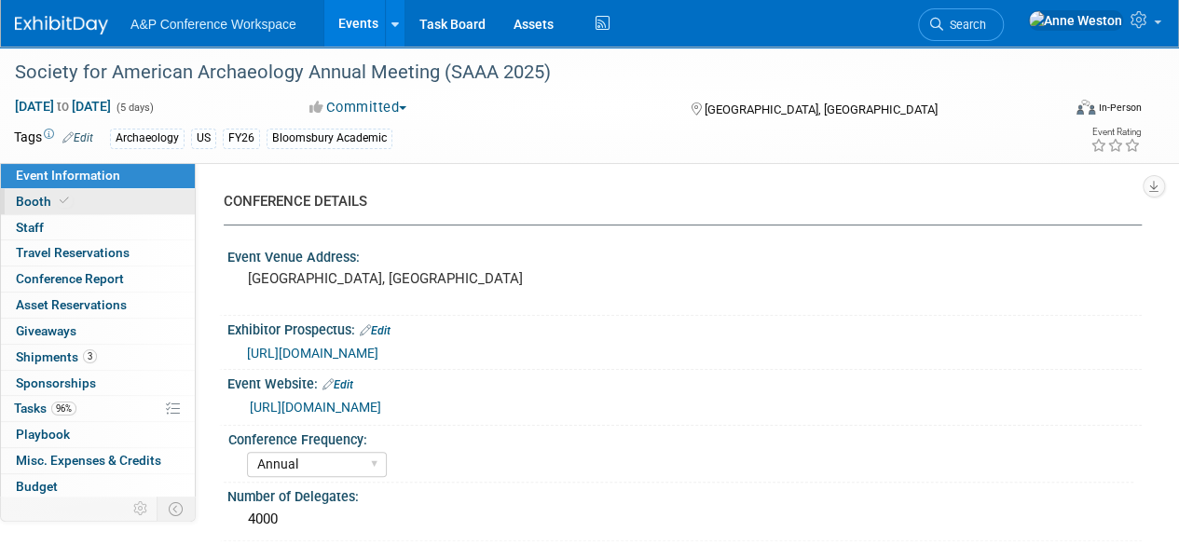
click at [63, 196] on icon at bounding box center [64, 201] width 9 height 10
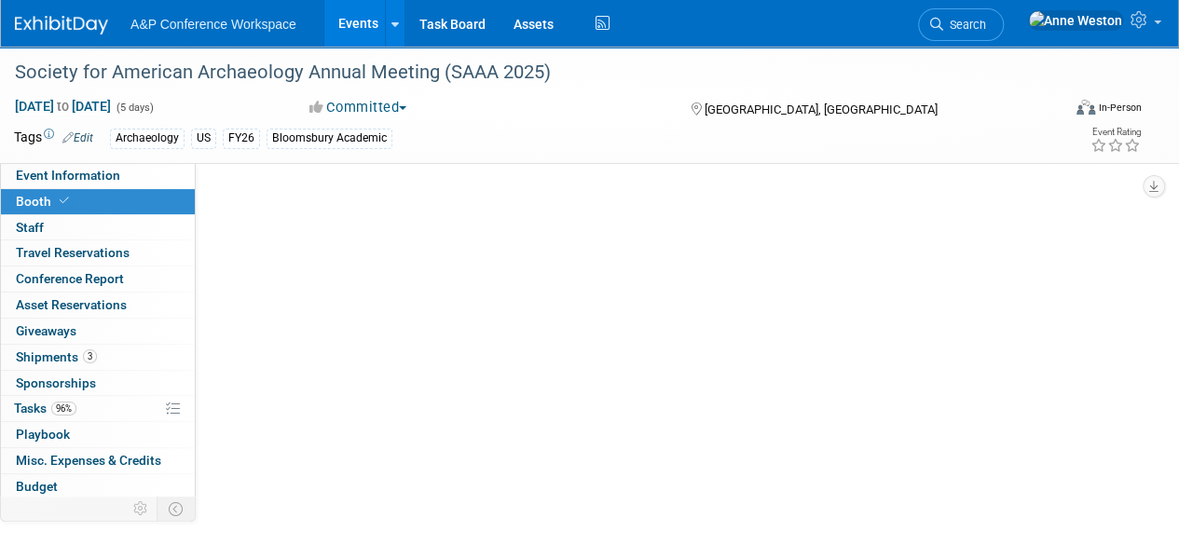
select select "CUAP"
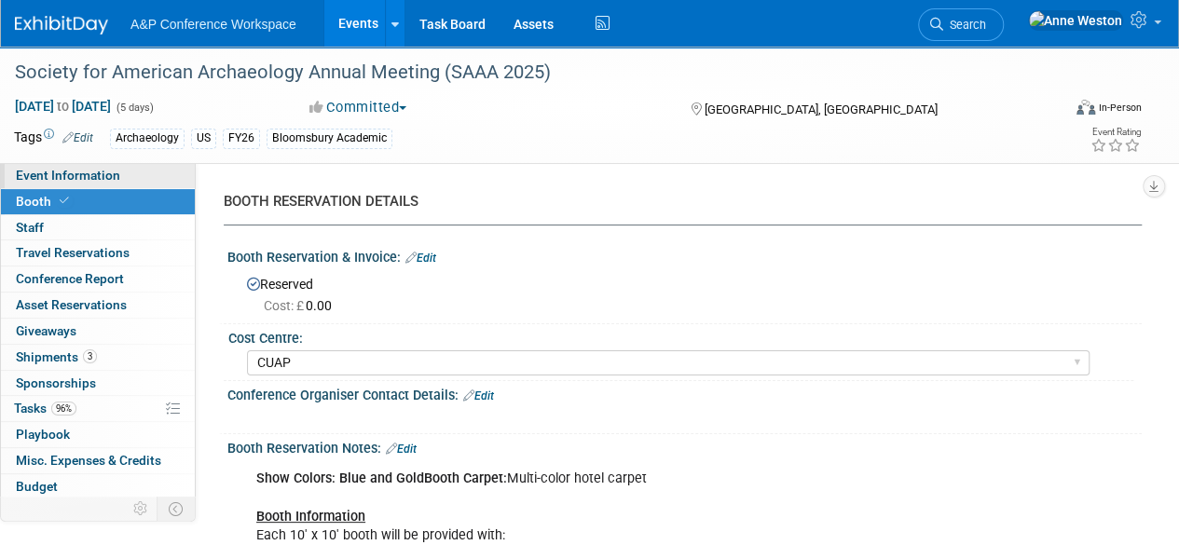
click at [121, 168] on link "Event Information" at bounding box center [98, 175] width 194 height 25
select select "Annual"
select select "Level 2"
select select "In-Person Booth"
select select "Archaeology"
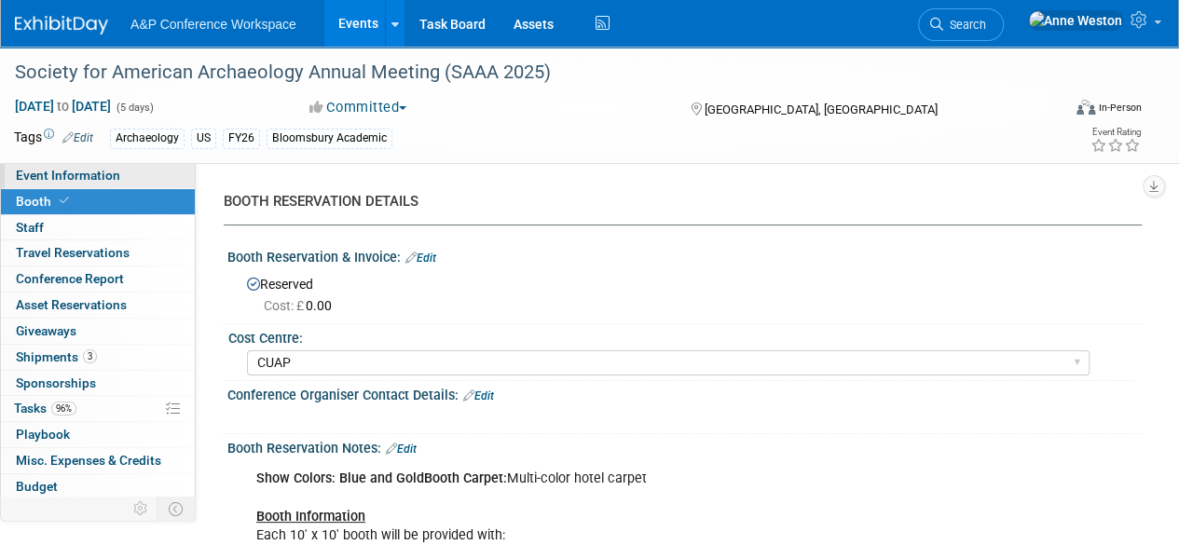
select select "Bloomsbury Academic"
select select "[PERSON_NAME]"
select select "Networking/Commissioning"
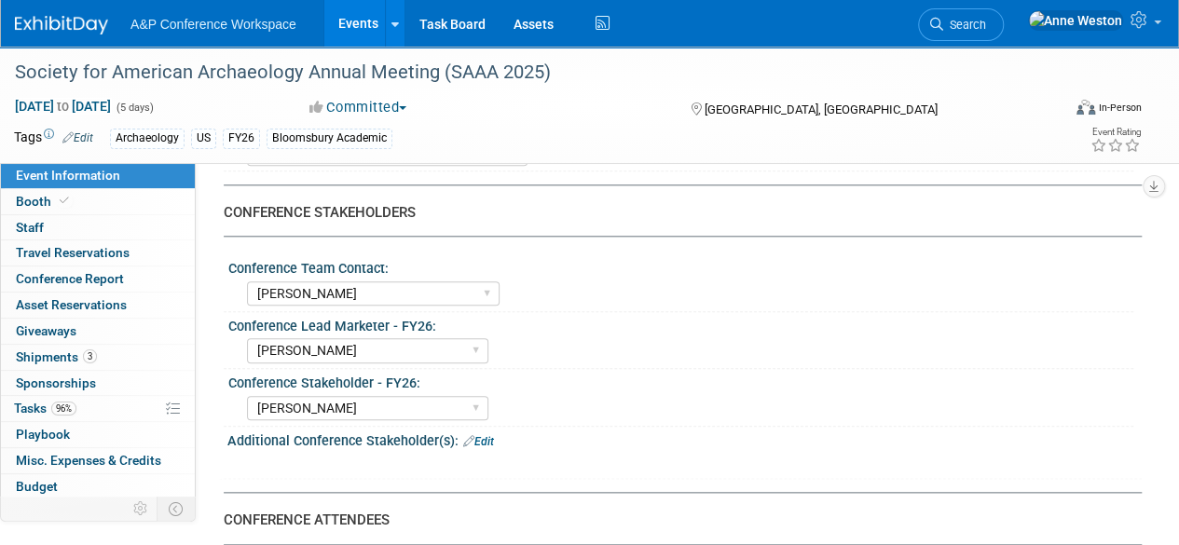
scroll to position [932, 0]
